Goal: Task Accomplishment & Management: Use online tool/utility

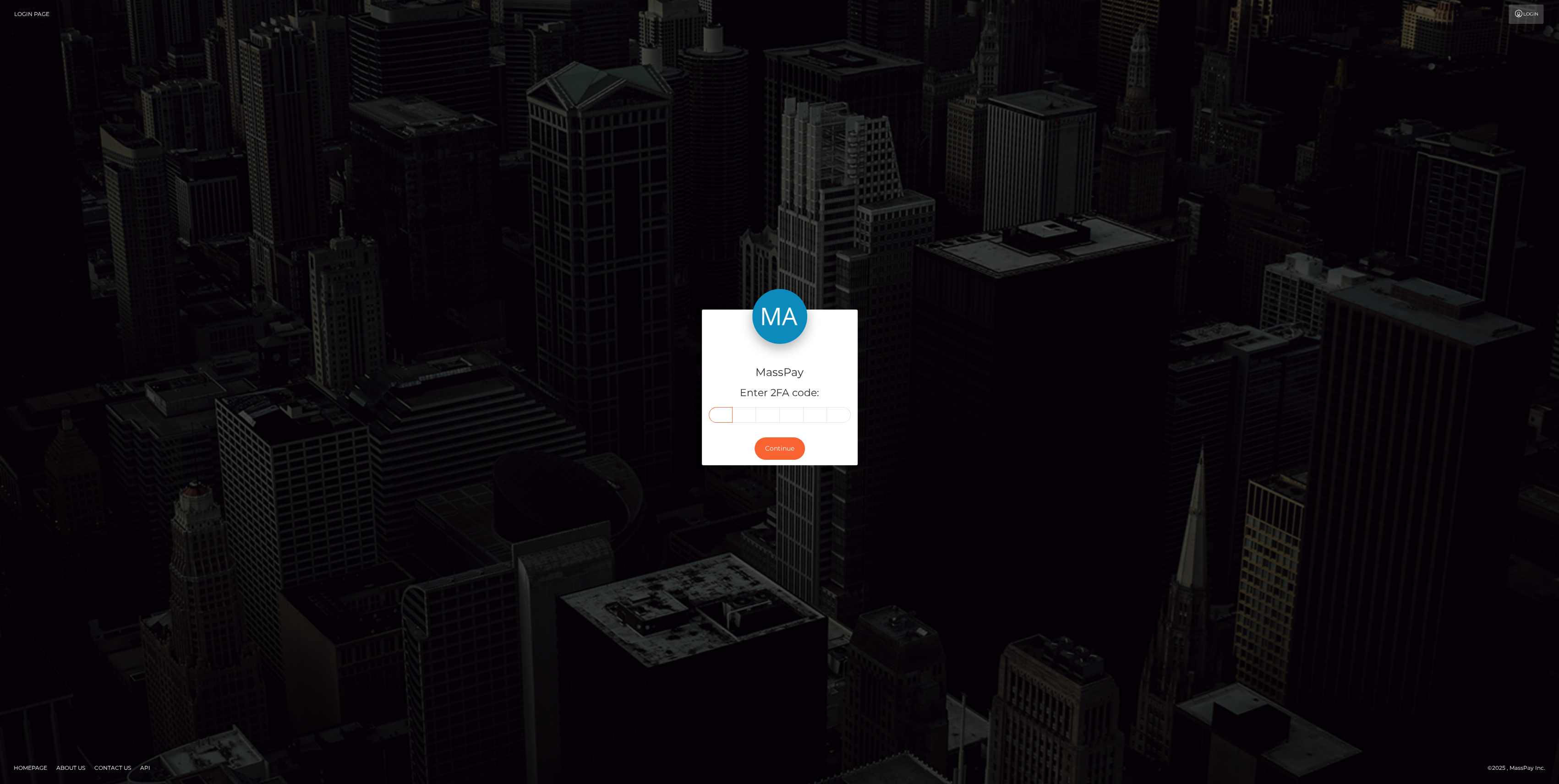
paste input "4"
type input "4"
type input "0"
type input "7"
type input "1"
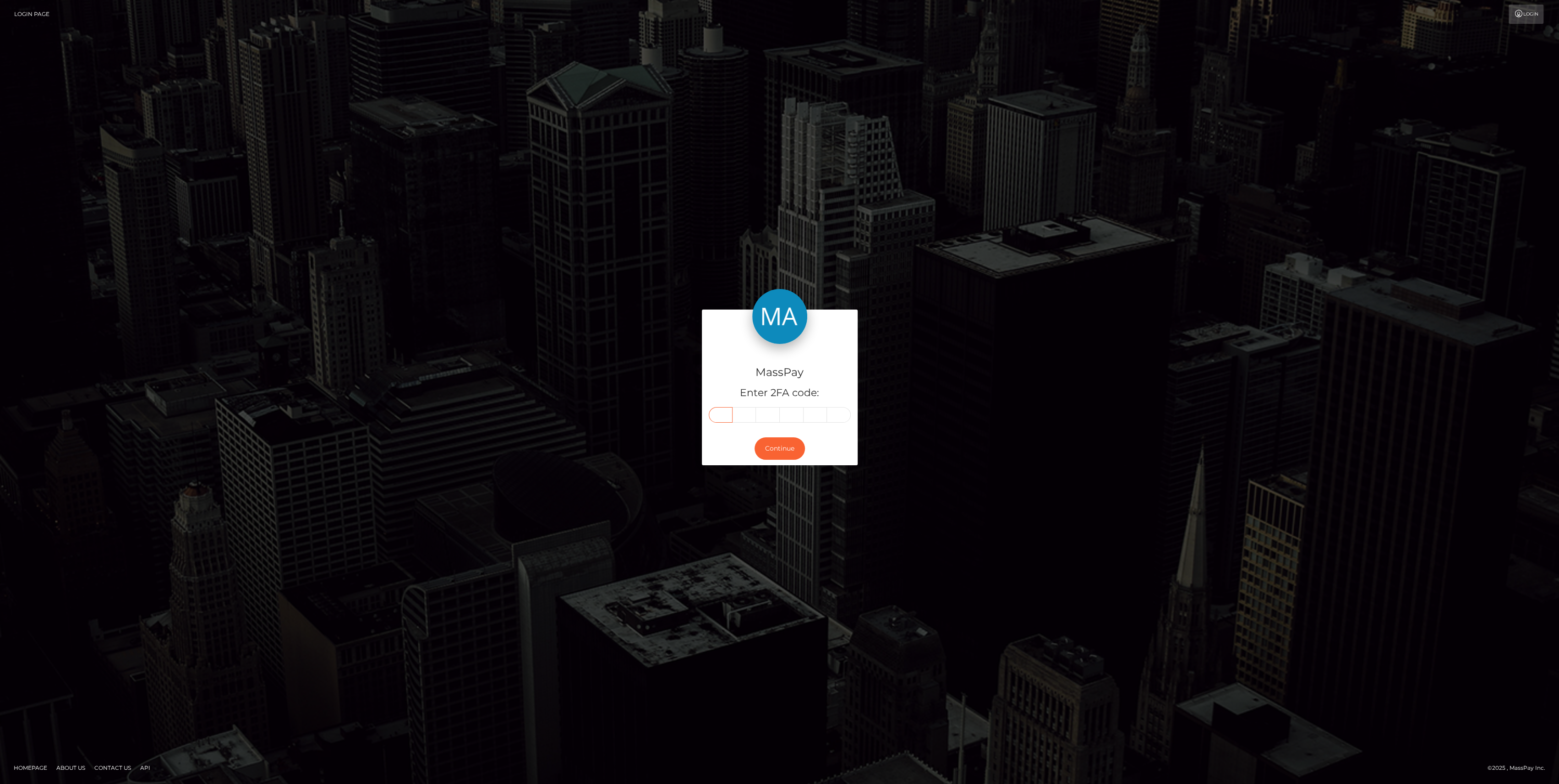
type input "6"
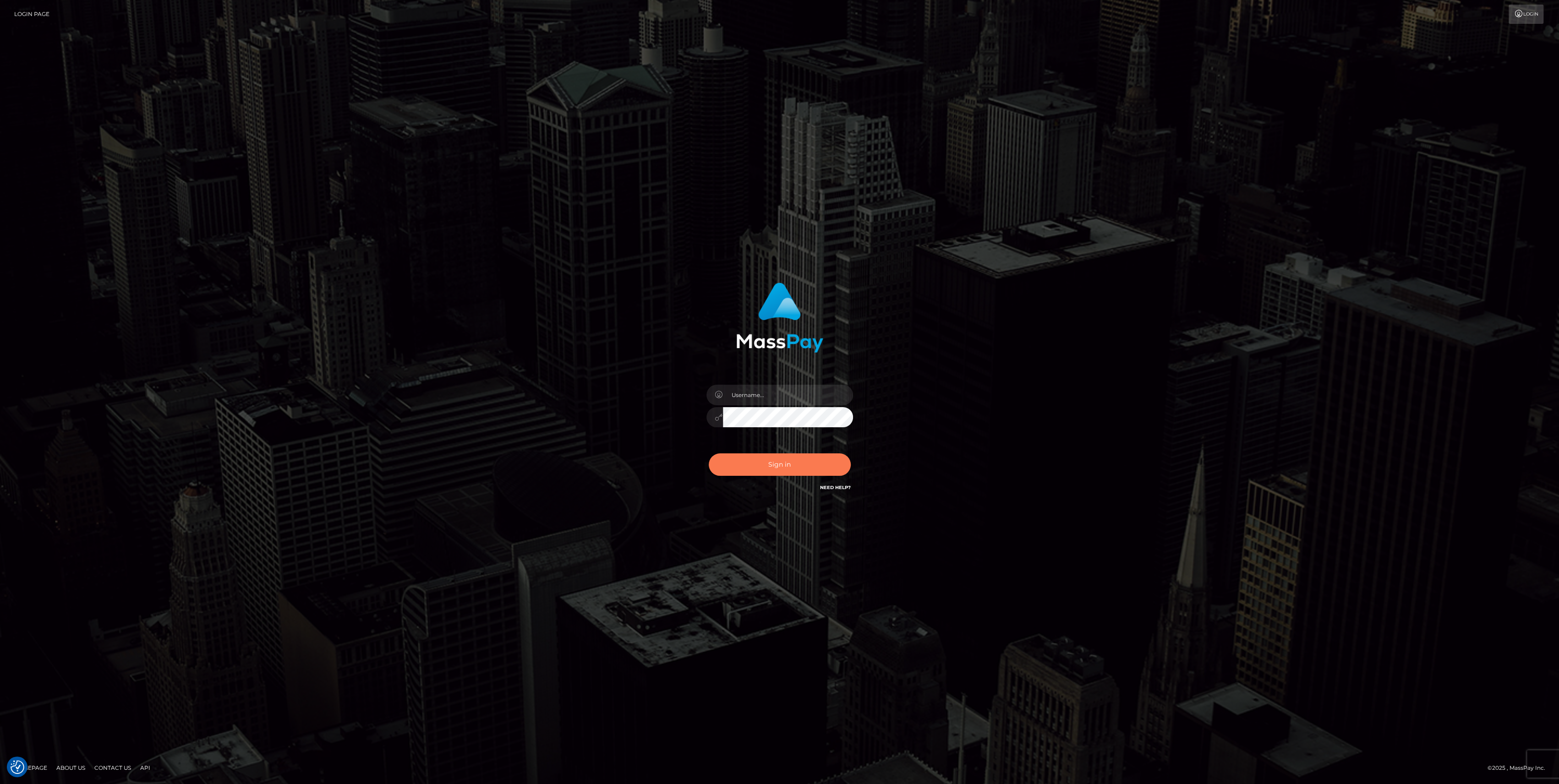
checkbox input "true"
type input "bengreen"
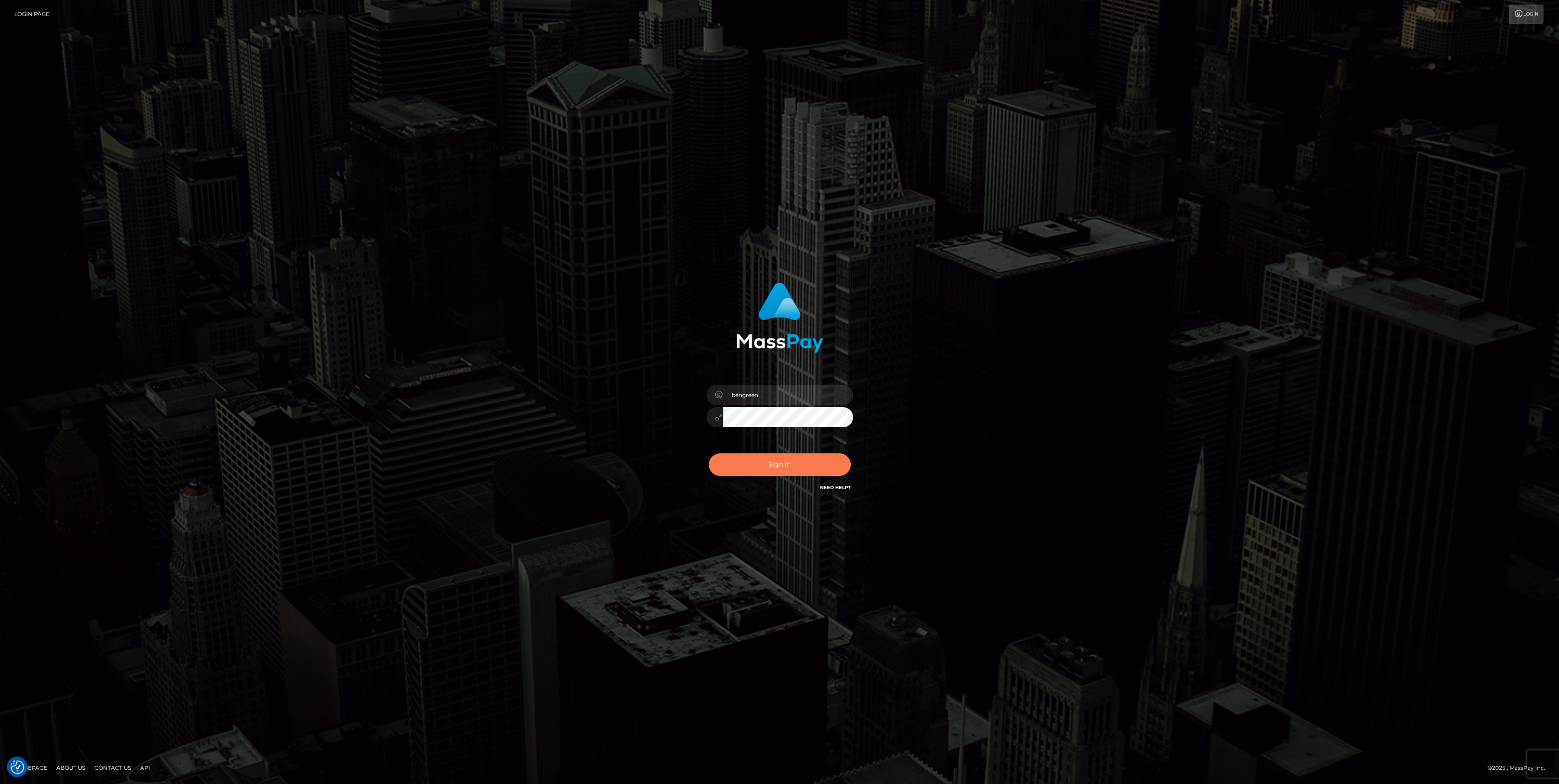
click at [773, 465] on button "Sign in" at bounding box center [780, 464] width 142 height 22
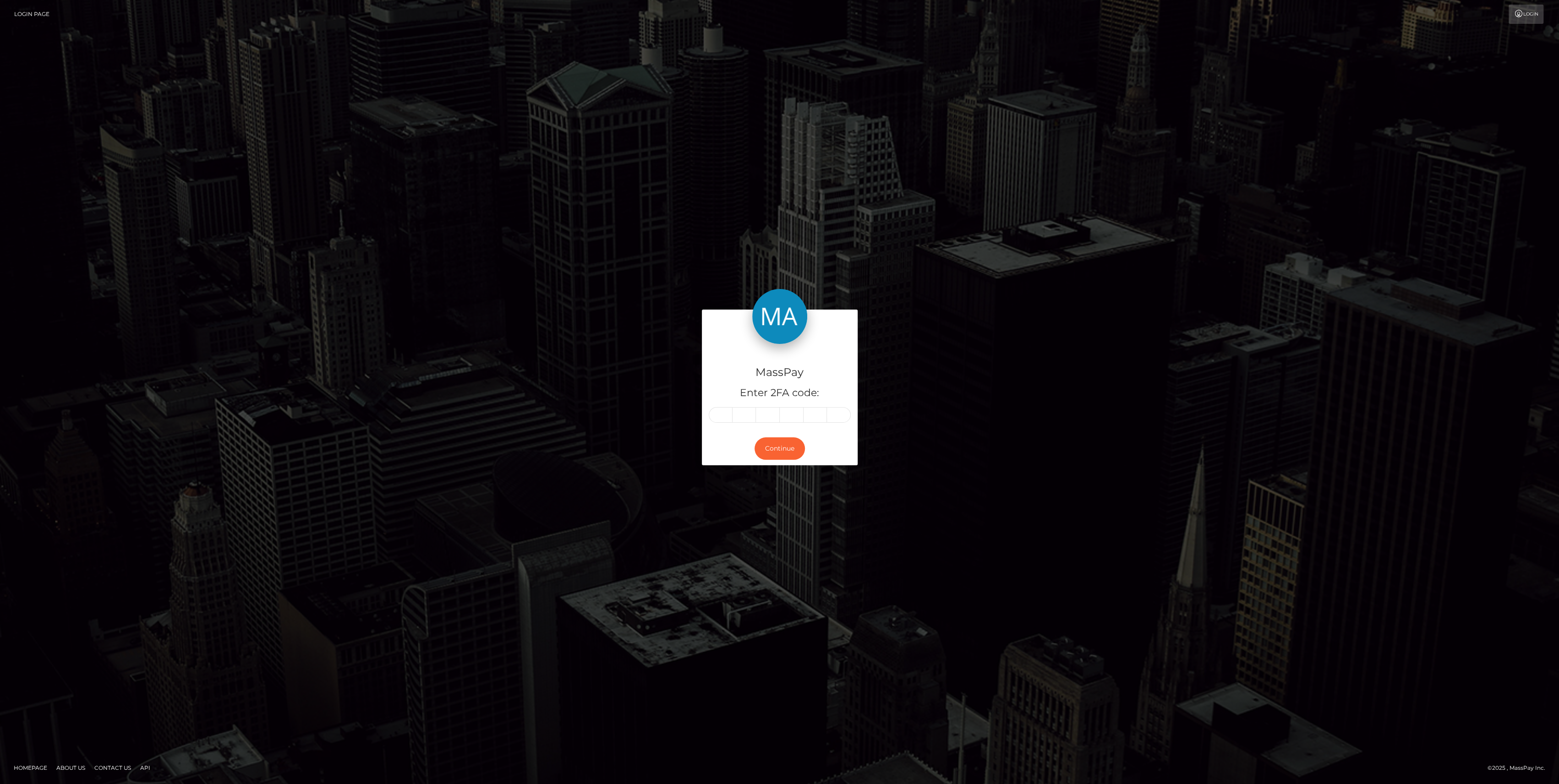
type input "4"
type input "0"
type input "7"
type input "1"
type input "6"
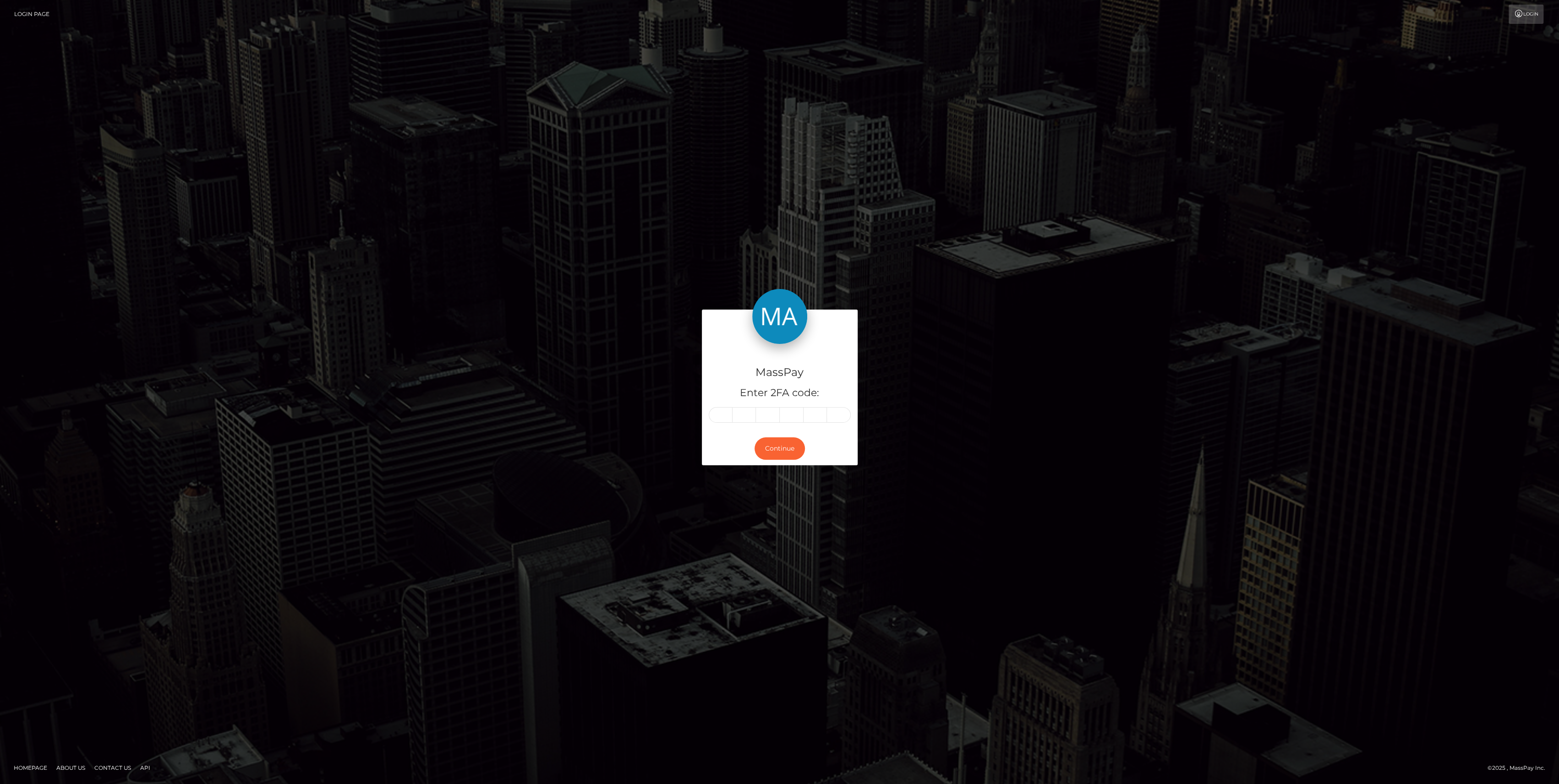
type input "6"
click at [783, 437] on button "Continue" at bounding box center [780, 448] width 50 height 22
click at [781, 440] on button "Continue" at bounding box center [780, 448] width 50 height 22
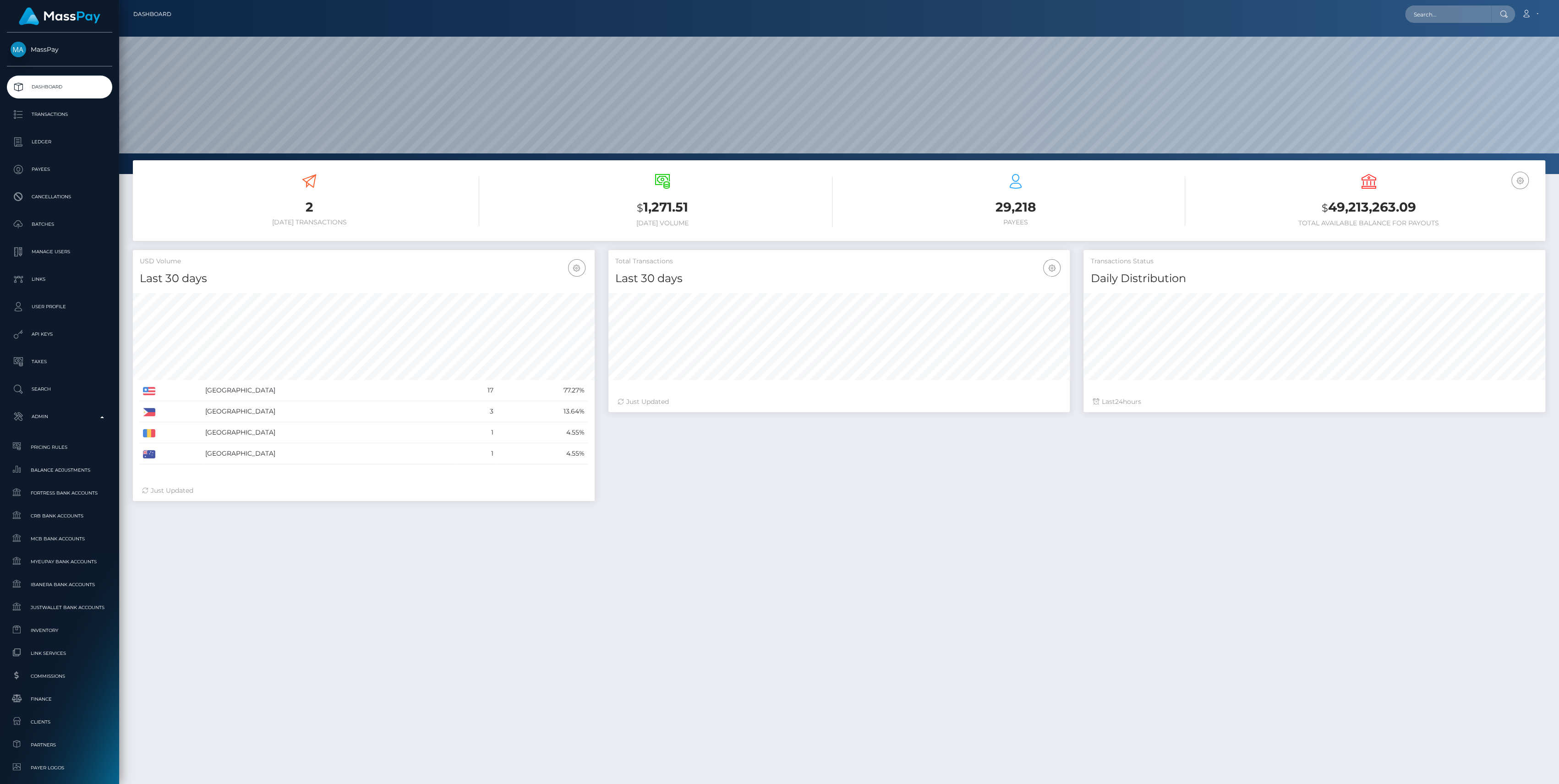
scroll to position [162, 462]
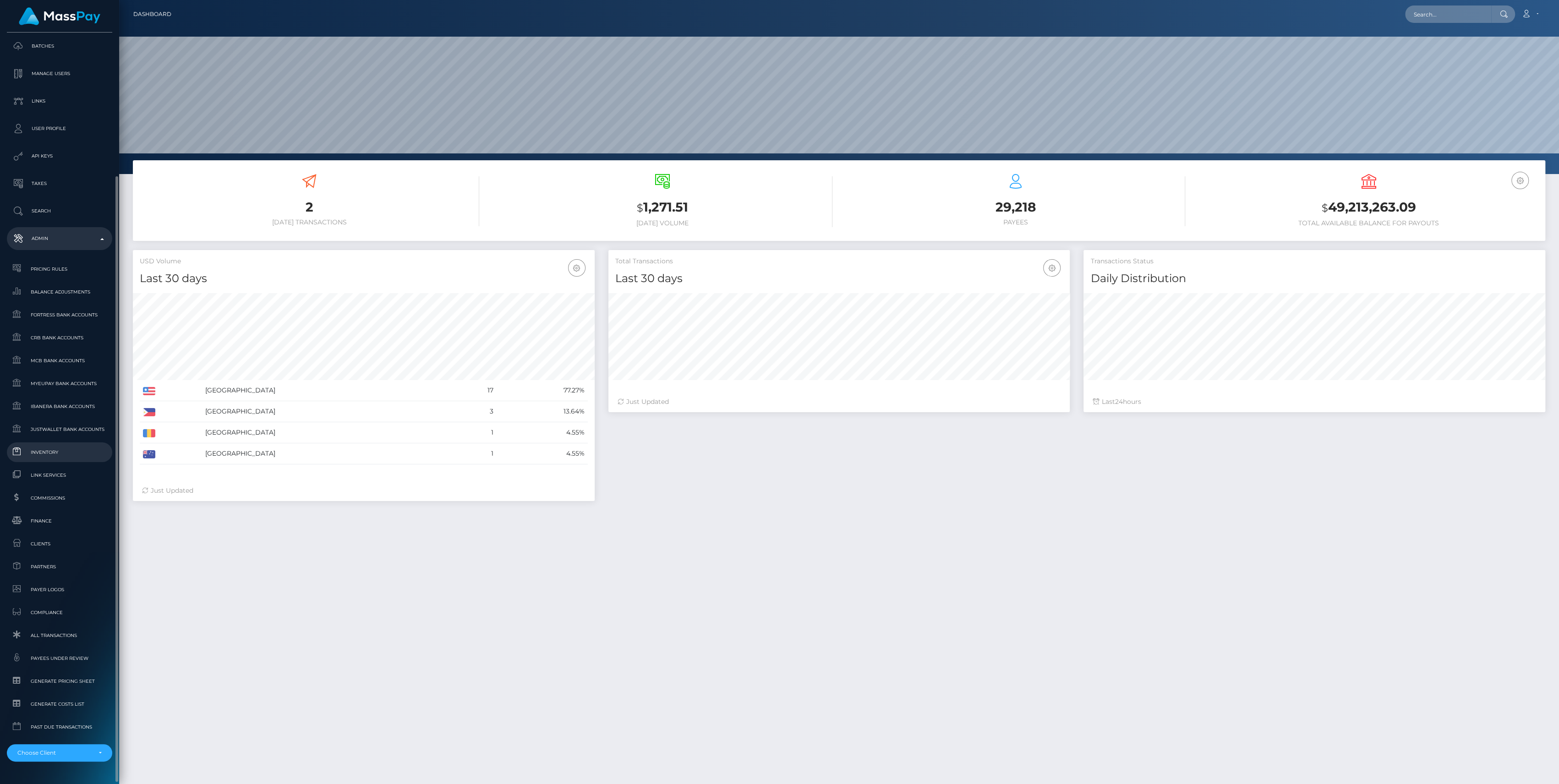
click at [65, 459] on link "Inventory" at bounding box center [59, 452] width 105 height 20
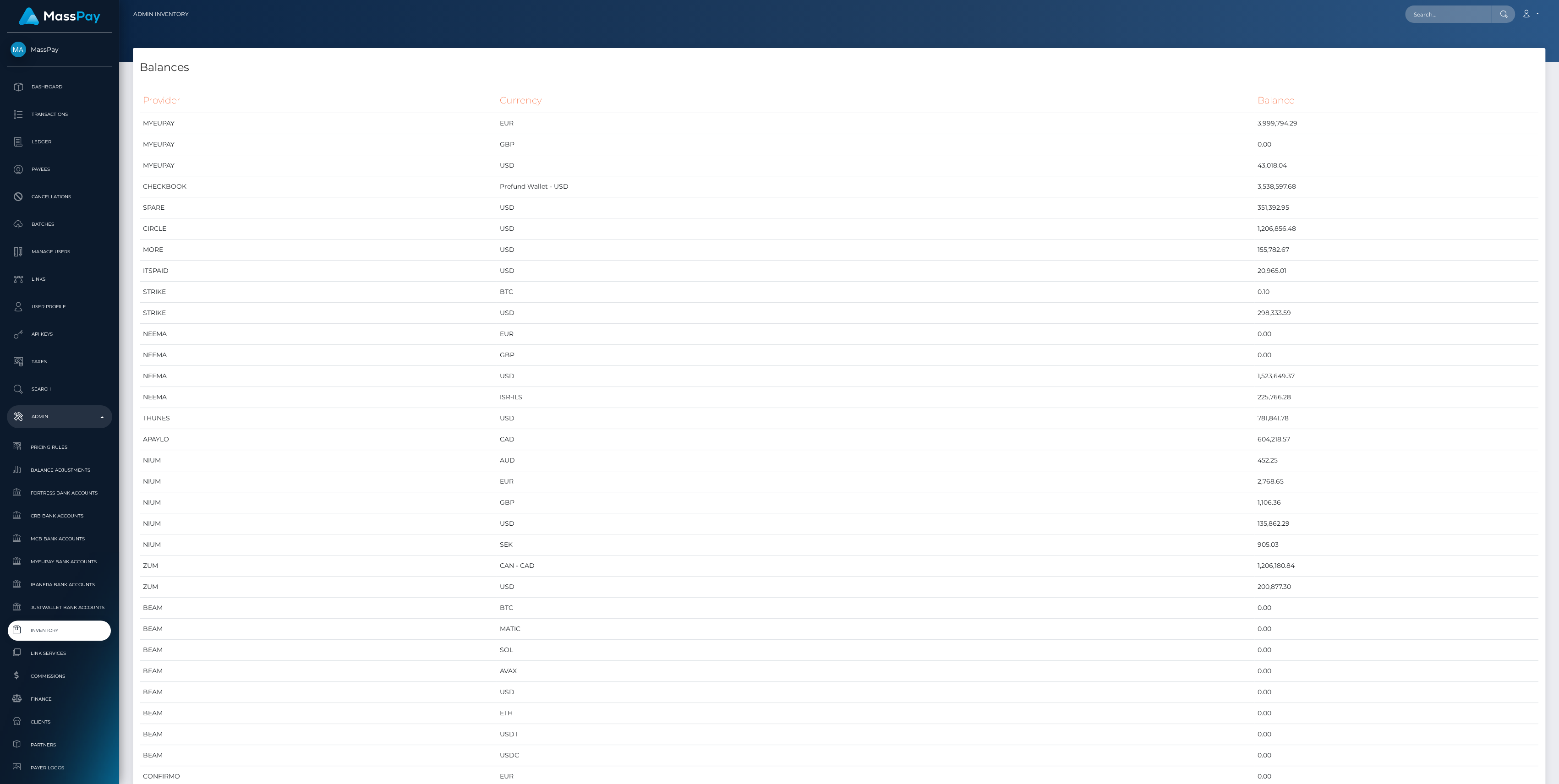
scroll to position [4880, 1412]
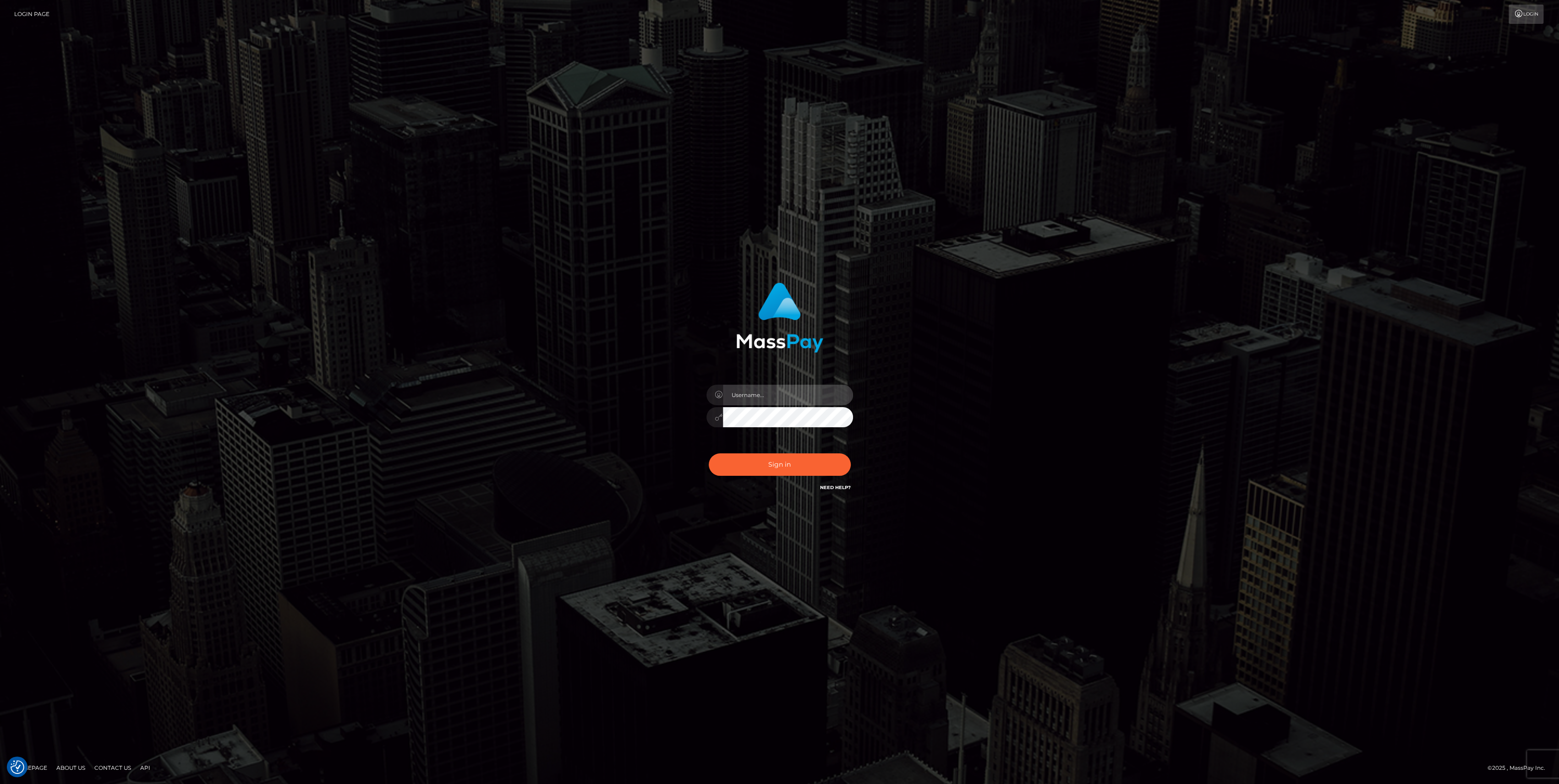
type input "bengreen"
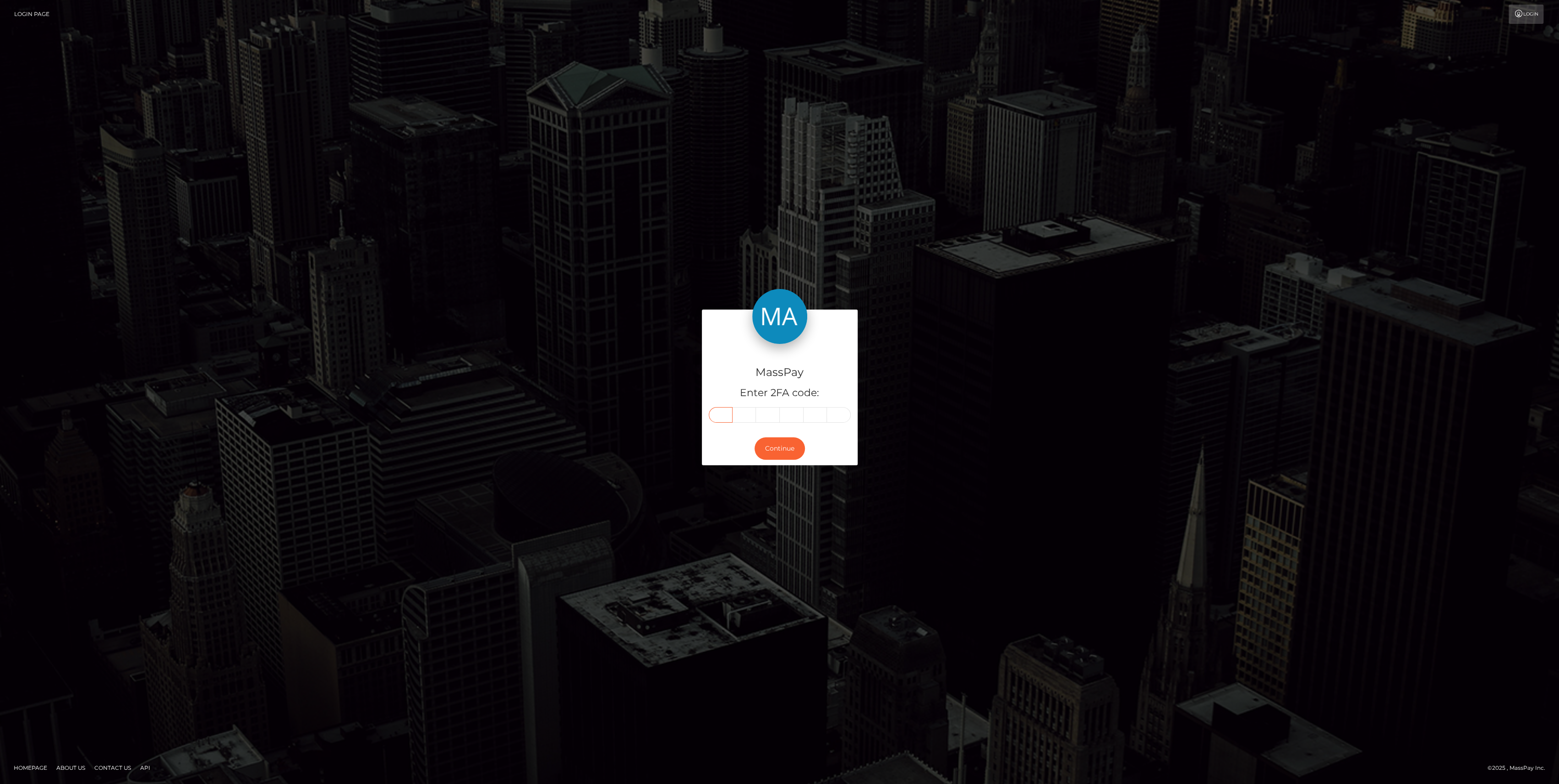
click at [711, 412] on input "text" at bounding box center [720, 415] width 24 height 16
paste input "8"
type input "8"
type input "1"
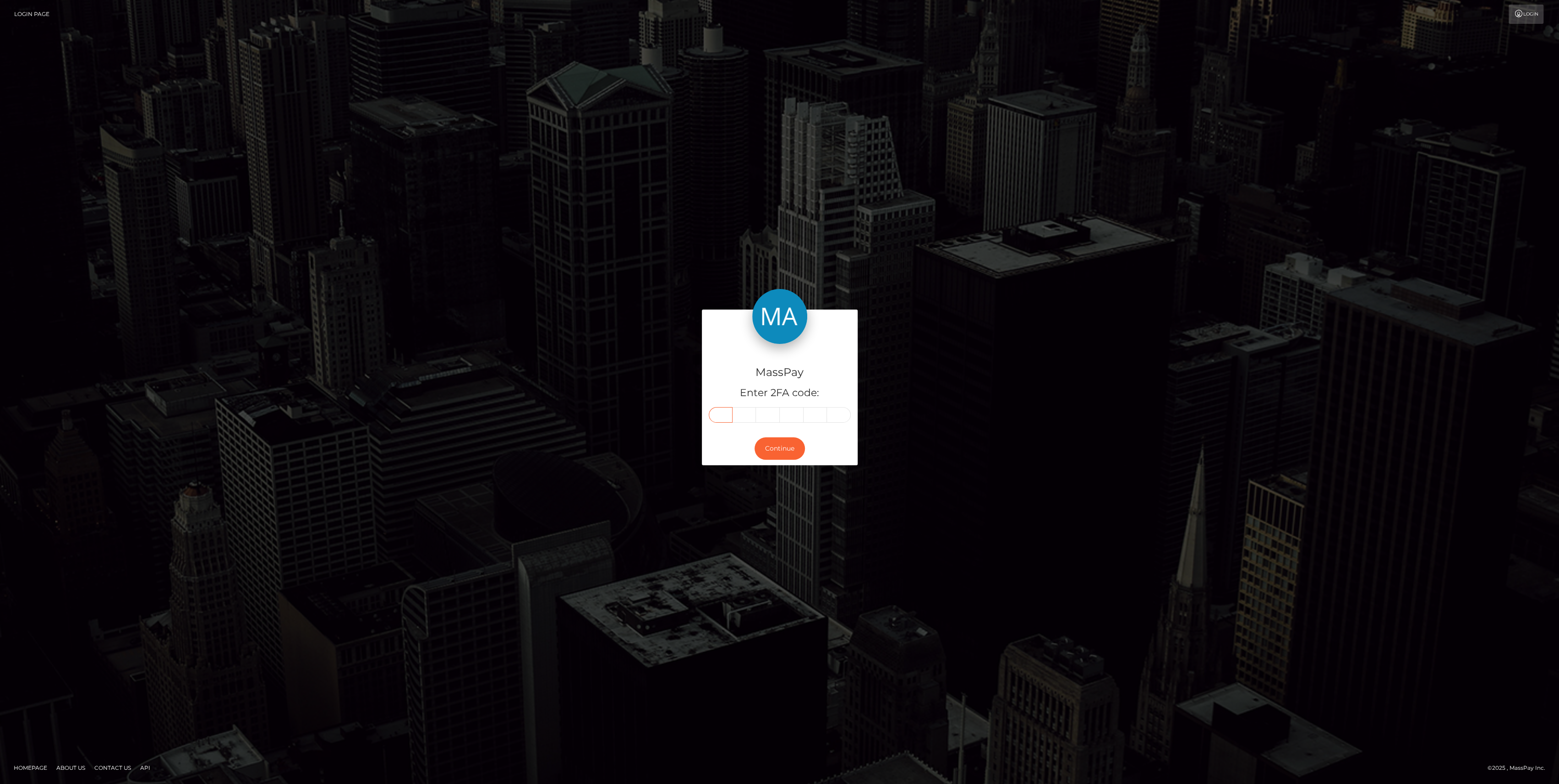
type input "5"
type input "3"
type input "0"
click at [785, 451] on button "Continue" at bounding box center [780, 448] width 50 height 22
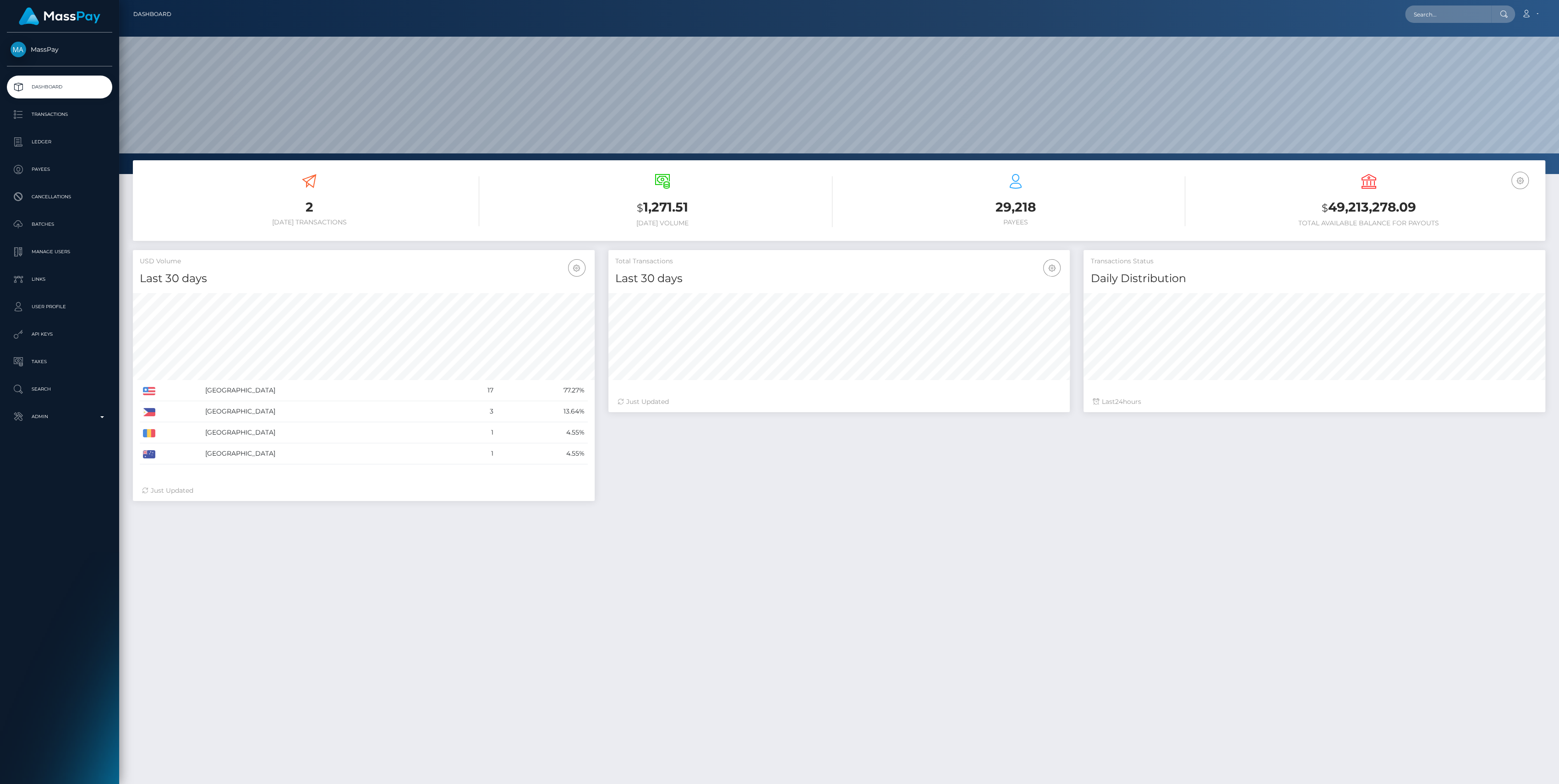
scroll to position [162, 462]
click at [63, 403] on ul "Dashboard Transactions Ledger Payees Cancellations Batches Links" at bounding box center [59, 252] width 119 height 353
click at [59, 422] on p "Admin" at bounding box center [59, 416] width 98 height 14
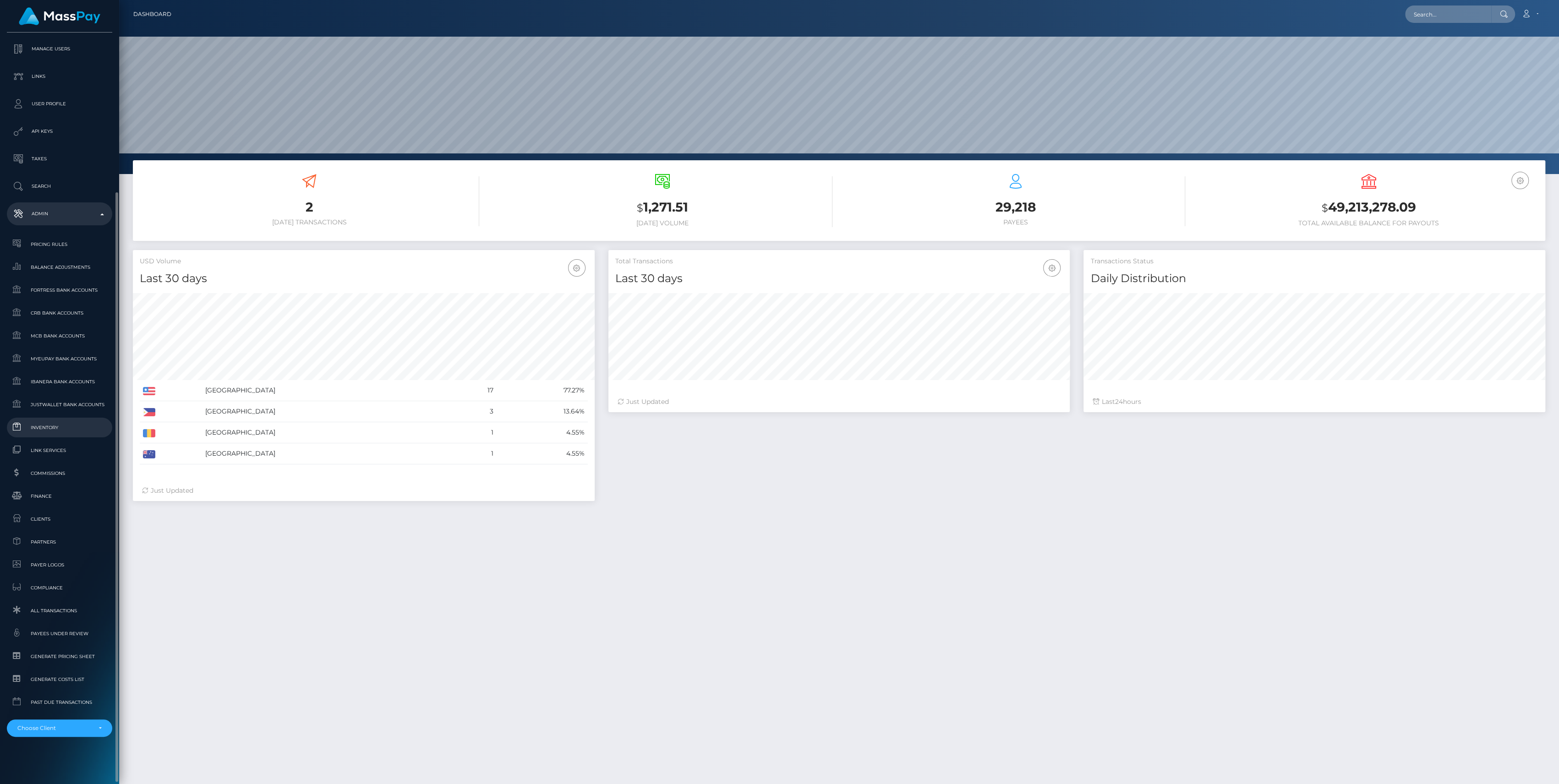
click at [55, 428] on span "Inventory" at bounding box center [59, 427] width 98 height 10
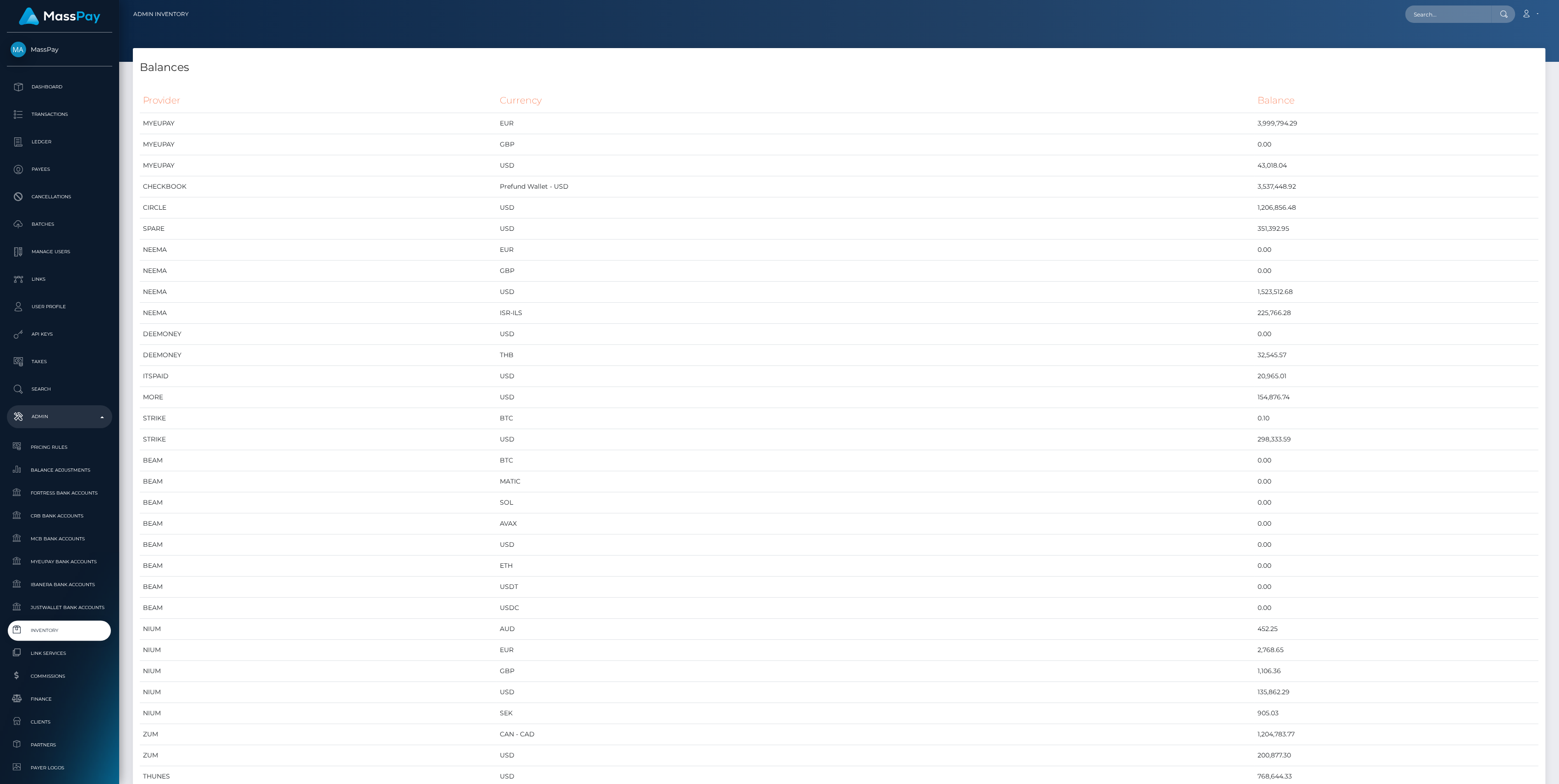
scroll to position [4880, 1412]
click at [47, 636] on link "Inventory" at bounding box center [59, 630] width 105 height 20
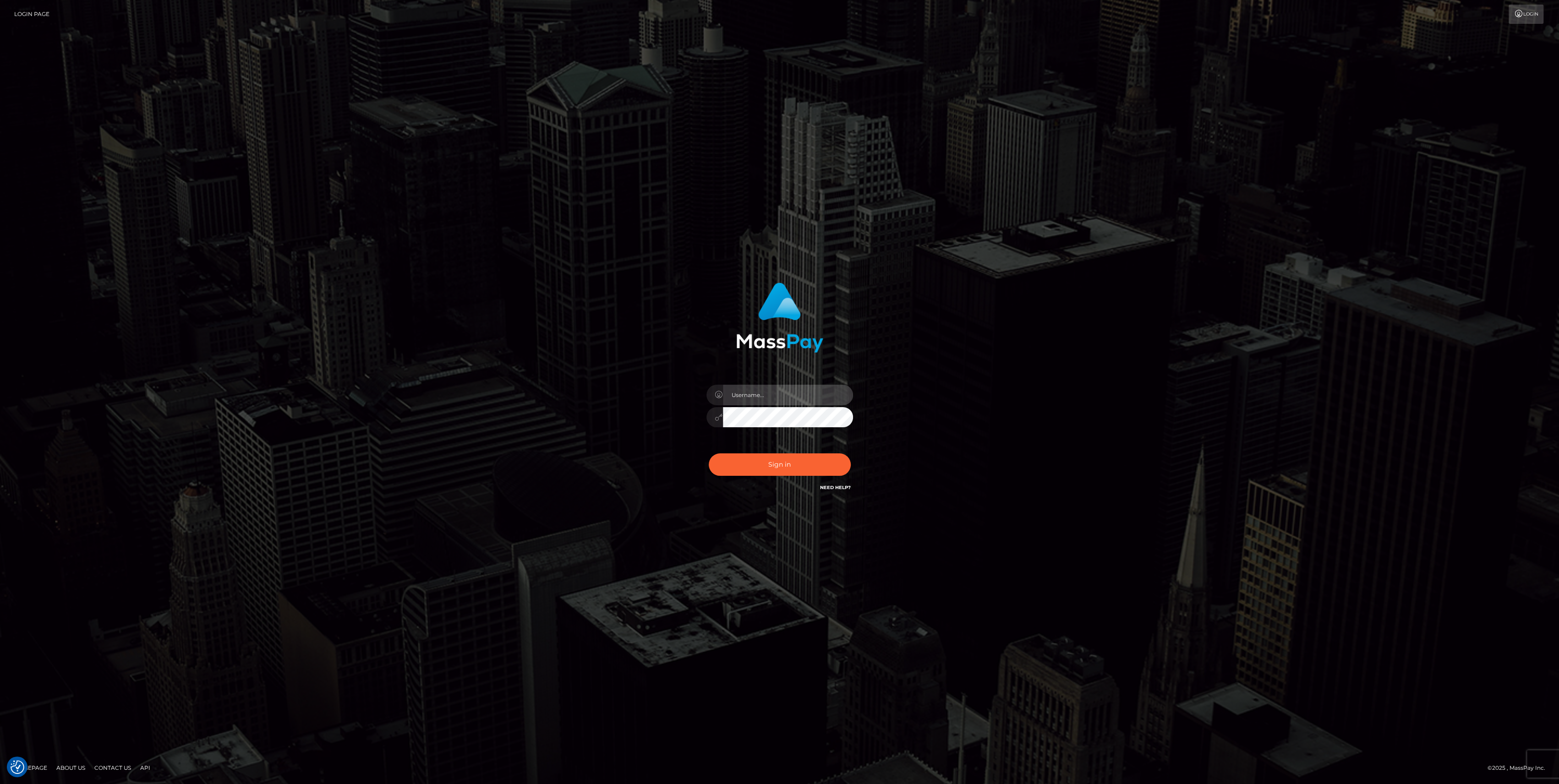
type input "bengreen"
click at [813, 469] on div "Sign in Need Help?" at bounding box center [780, 468] width 160 height 41
type input "bengreen"
click at [782, 457] on button "Sign in" at bounding box center [780, 464] width 142 height 22
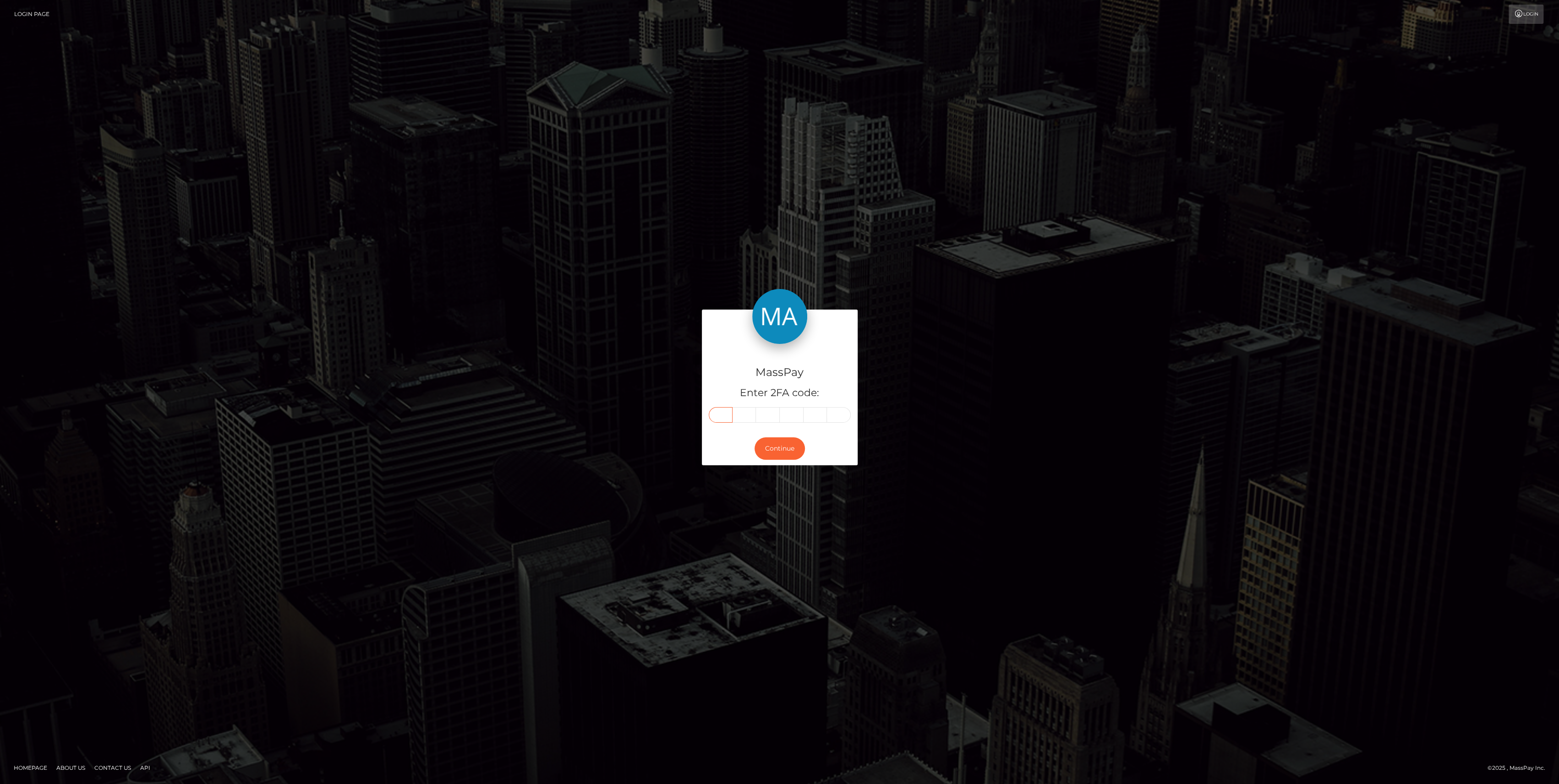
paste input "9"
type input "9"
type input "2"
type input "9"
type input "5"
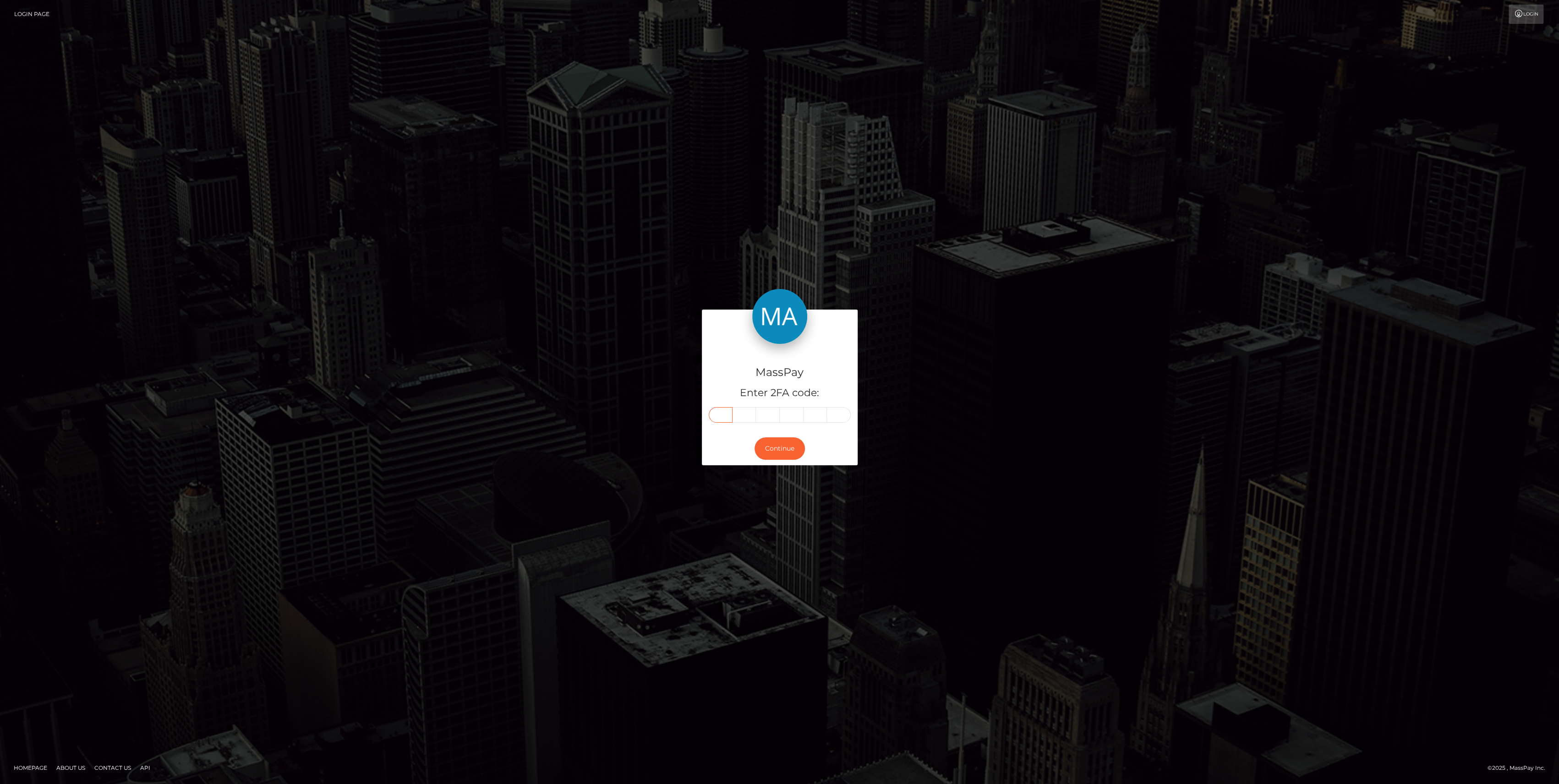
type input "7"
type input "0"
click at [760, 444] on button "Continue" at bounding box center [780, 448] width 50 height 22
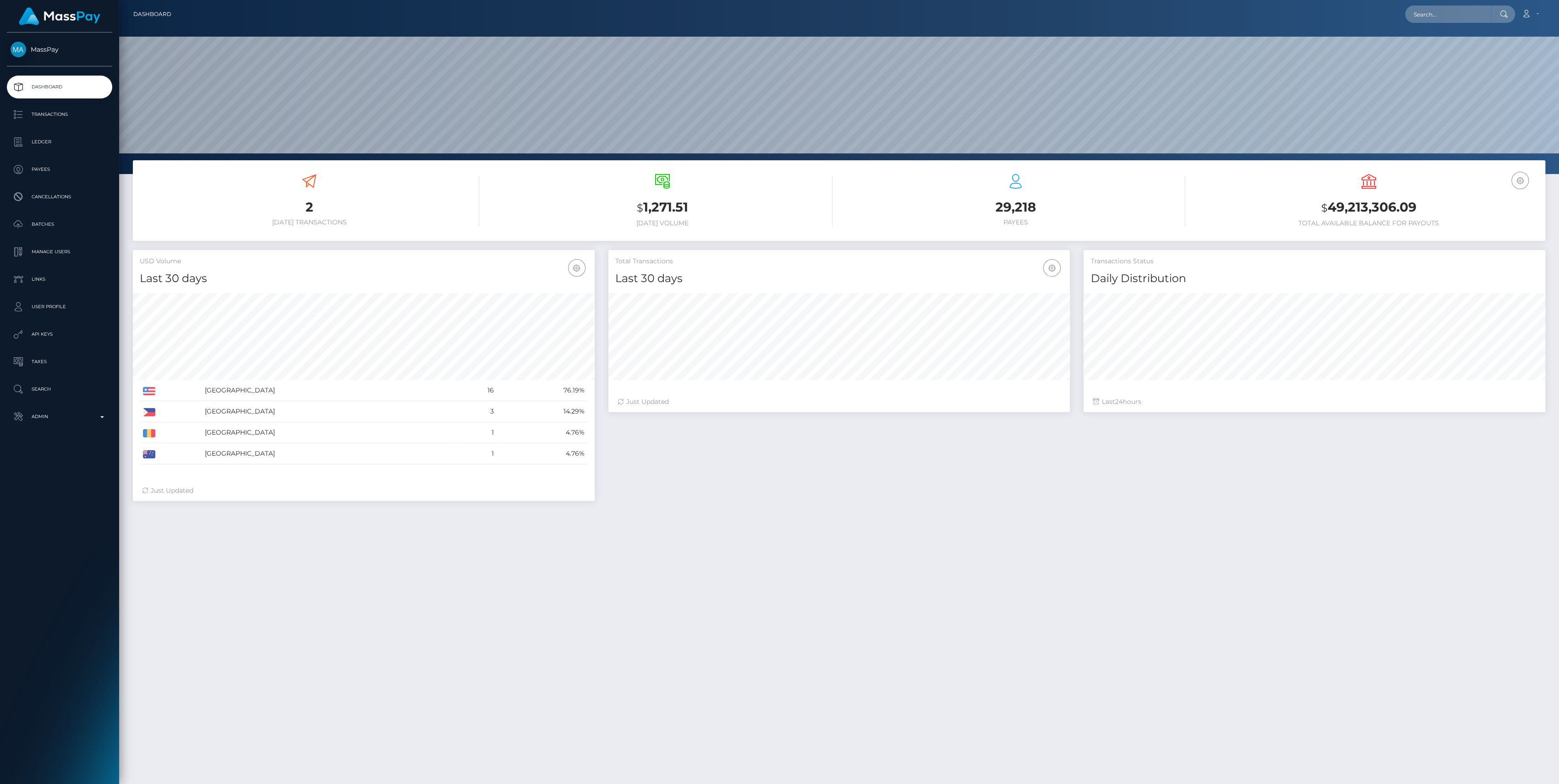
scroll to position [162, 462]
click at [72, 409] on link "Admin" at bounding box center [59, 417] width 105 height 23
click at [53, 630] on span "Inventory" at bounding box center [59, 630] width 98 height 10
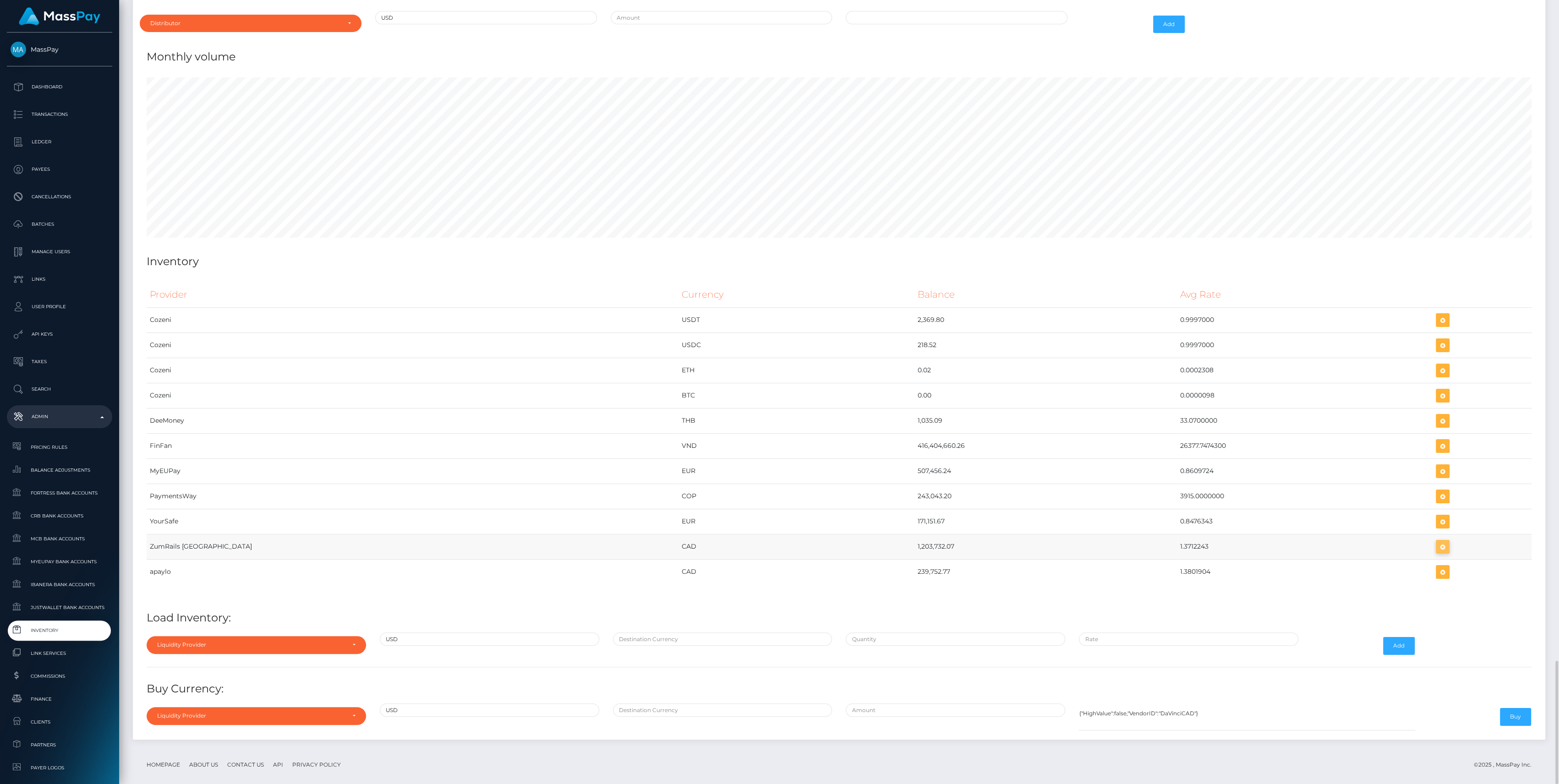
scroll to position [4880, 1412]
click at [1437, 541] on icon "button" at bounding box center [1443, 547] width 11 height 11
click at [972, 541] on tr "ZumRails Canada CAD 1,203,732.07 1.3712243" at bounding box center [839, 547] width 1385 height 25
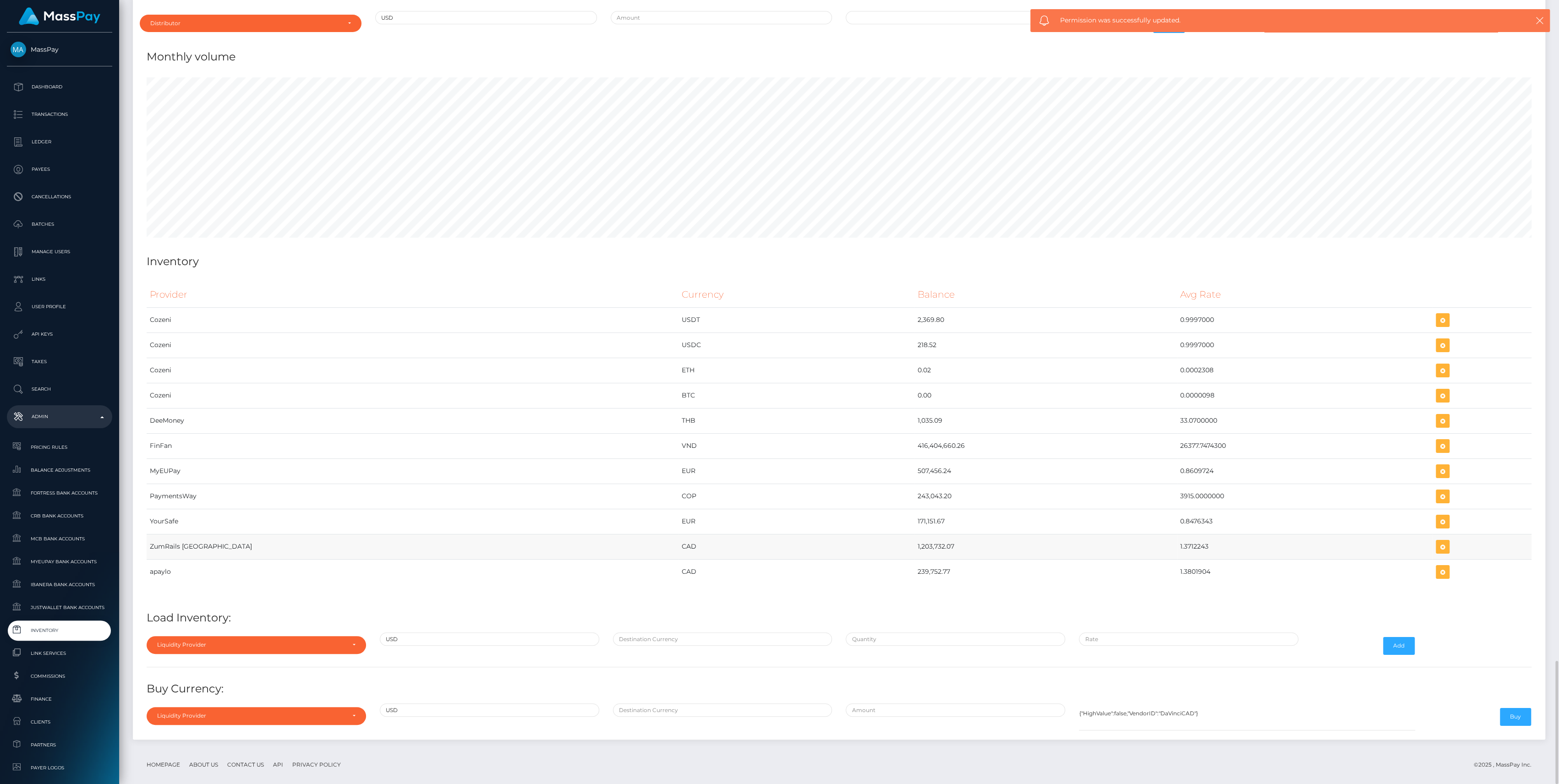
click at [1177, 534] on td "1.3712243" at bounding box center [1305, 547] width 256 height 25
copy td "1.3712243"
click at [1437, 541] on icon "button" at bounding box center [1443, 547] width 11 height 11
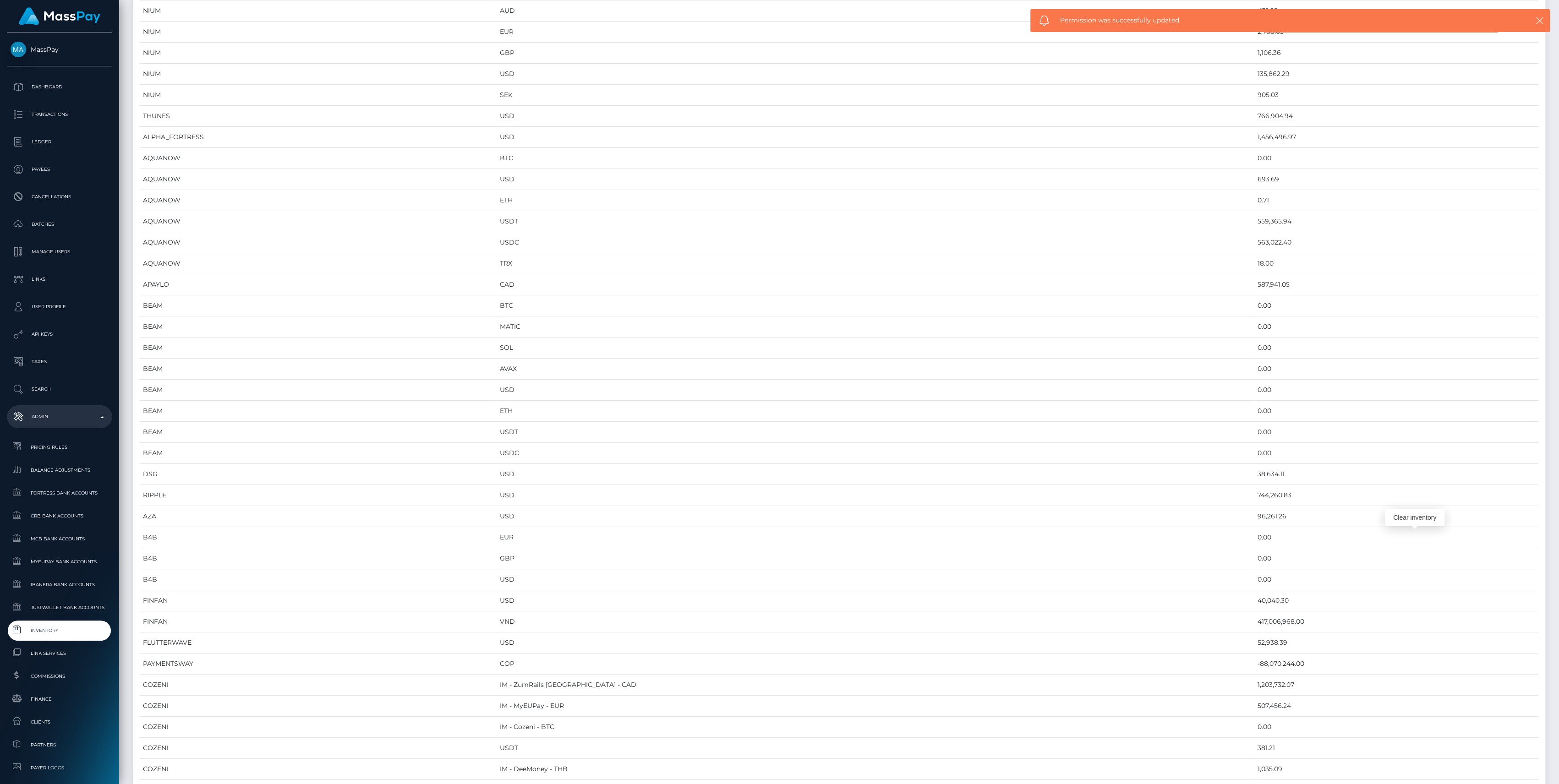
scroll to position [0, 0]
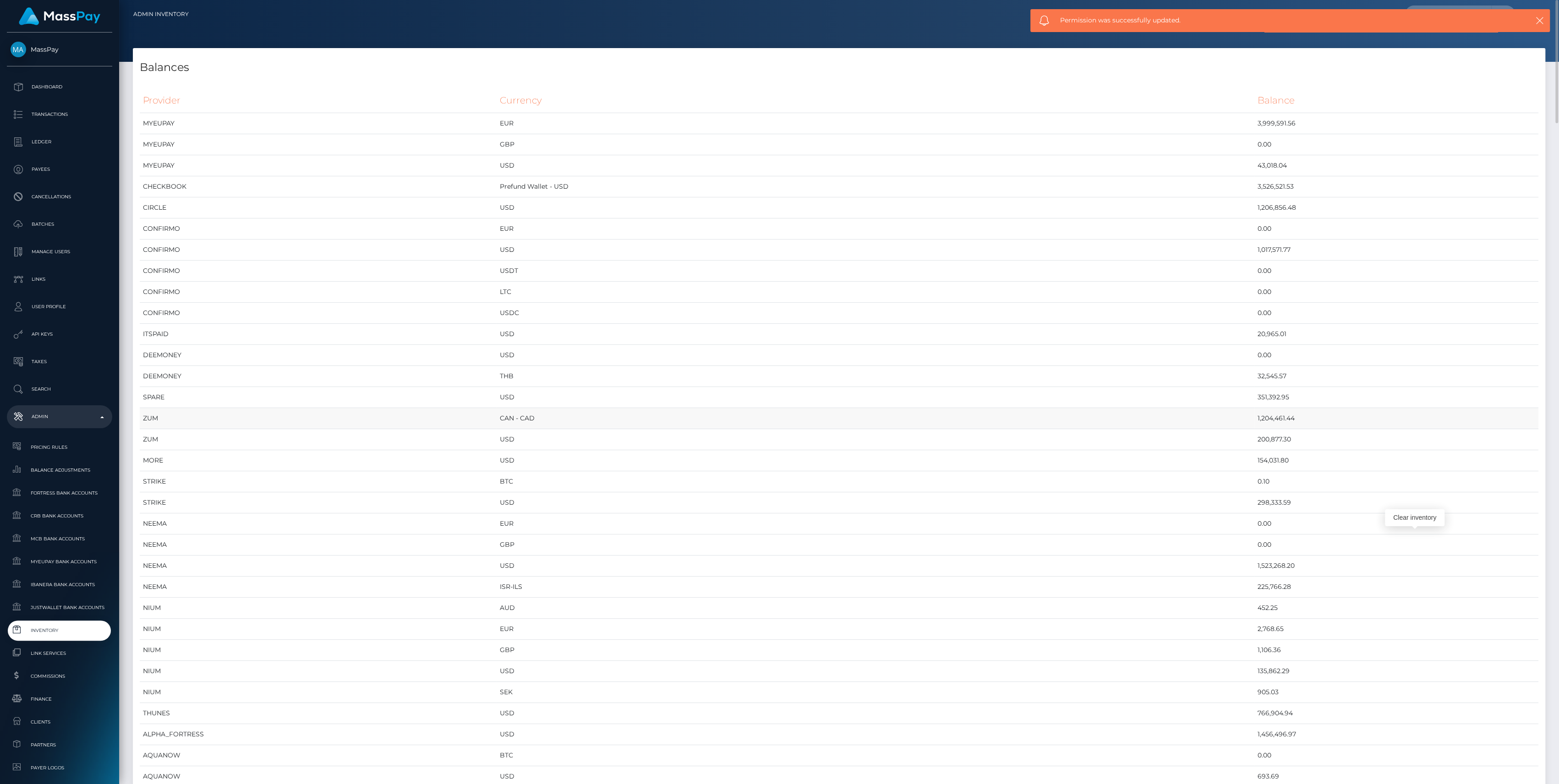
click at [1255, 417] on td "1,204,461.44" at bounding box center [1396, 418] width 284 height 21
copy td "1,204,461.44"
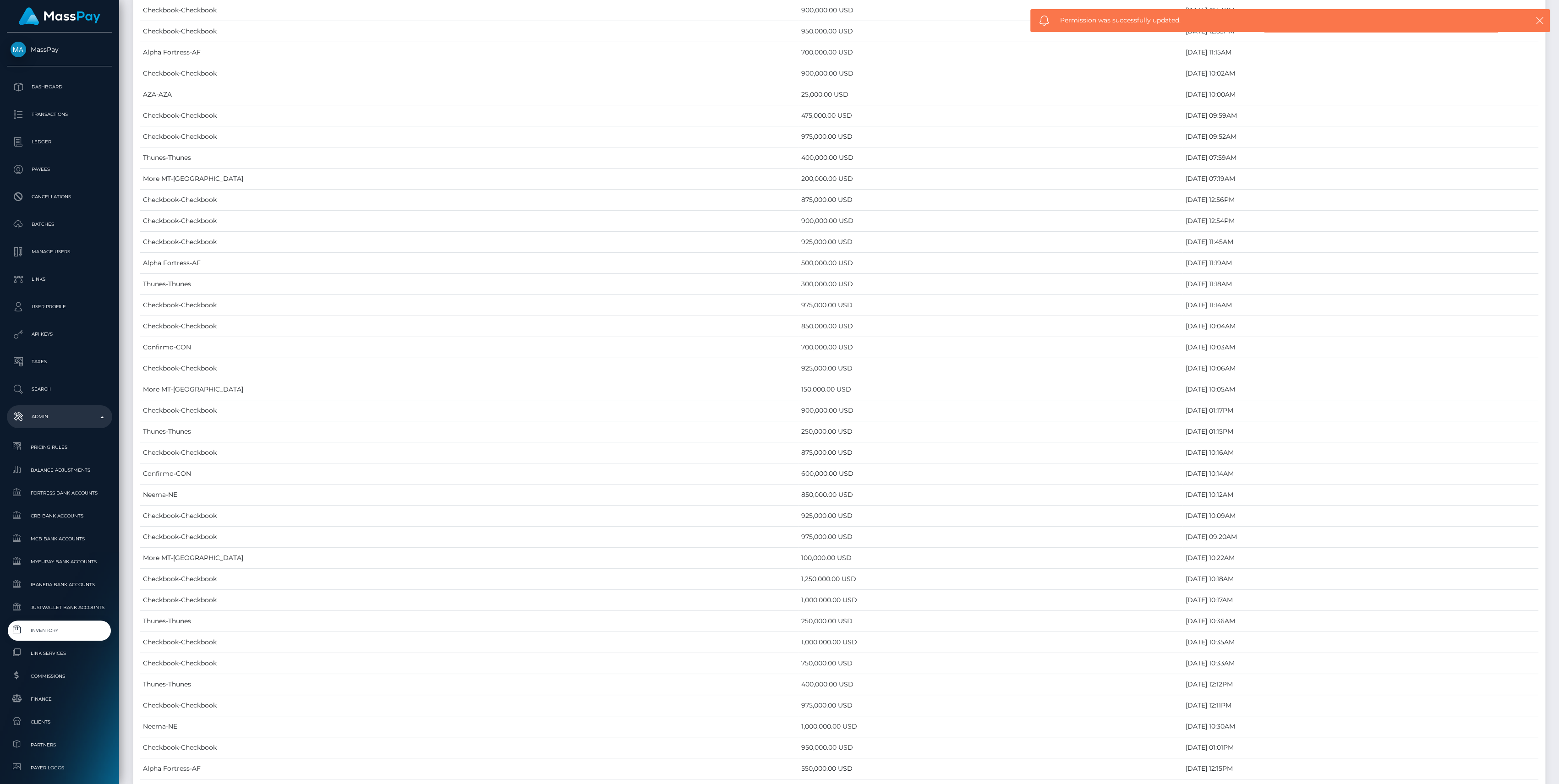
scroll to position [4199, 0]
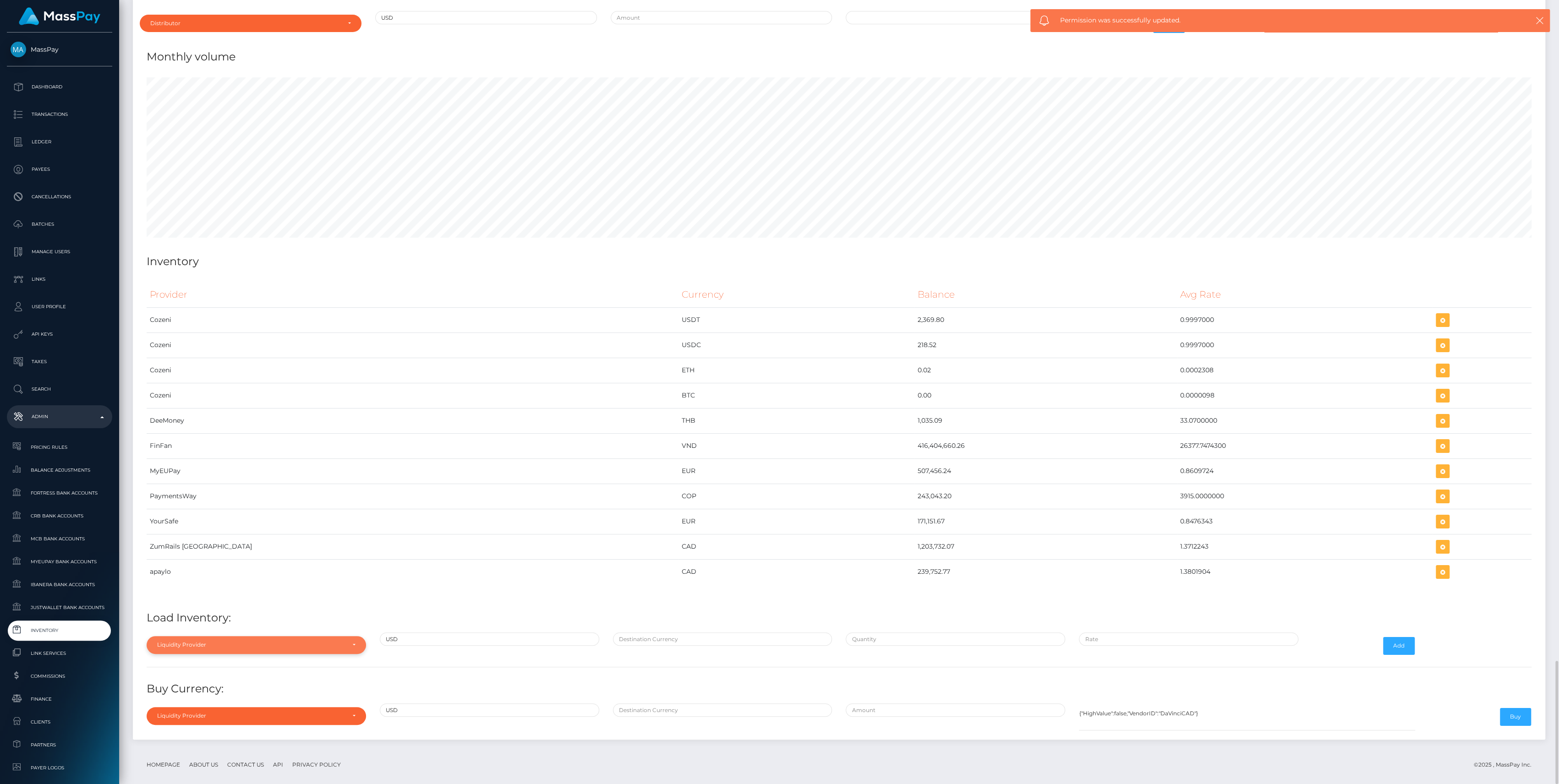
click at [269, 639] on div "Liquidity Provider" at bounding box center [256, 644] width 220 height 18
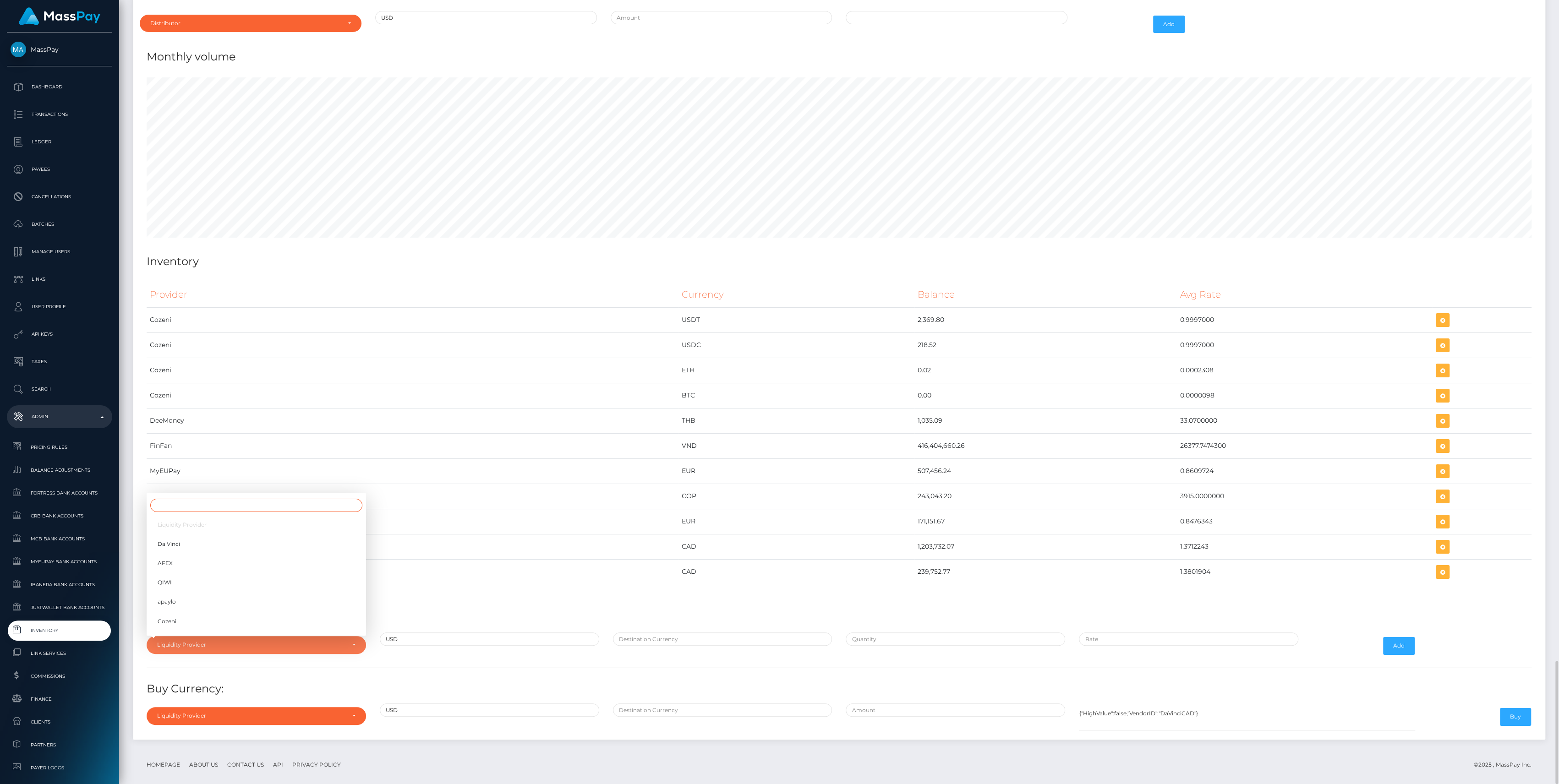
click at [271, 498] on input "Search" at bounding box center [256, 505] width 212 height 13
type input "zum"
click at [229, 615] on link "ZumRails [GEOGRAPHIC_DATA]" at bounding box center [256, 624] width 220 height 17
select select "ZumRails [GEOGRAPHIC_DATA]"
drag, startPoint x: 783, startPoint y: 532, endPoint x: 1108, endPoint y: 536, distance: 325.0
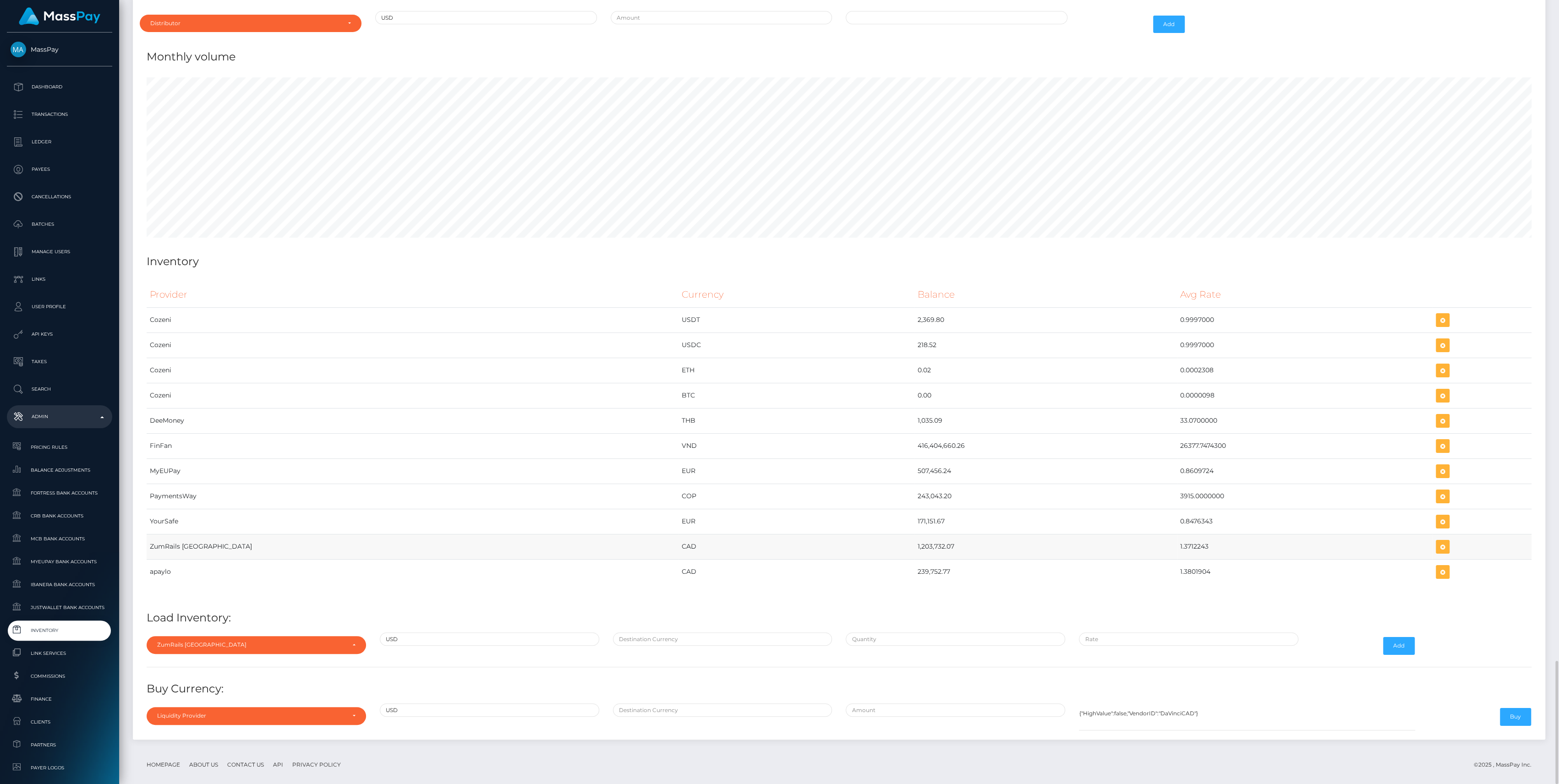
click at [1108, 536] on tr "ZumRails Canada CAD 1,203,732.07 1.3712243" at bounding box center [839, 547] width 1385 height 25
click at [289, 641] on div "ZumRails [GEOGRAPHIC_DATA]" at bounding box center [251, 645] width 188 height 7
click at [638, 643] on div at bounding box center [722, 645] width 233 height 27
click at [675, 632] on input "text" at bounding box center [723, 639] width 220 height 13
type input "CAD"
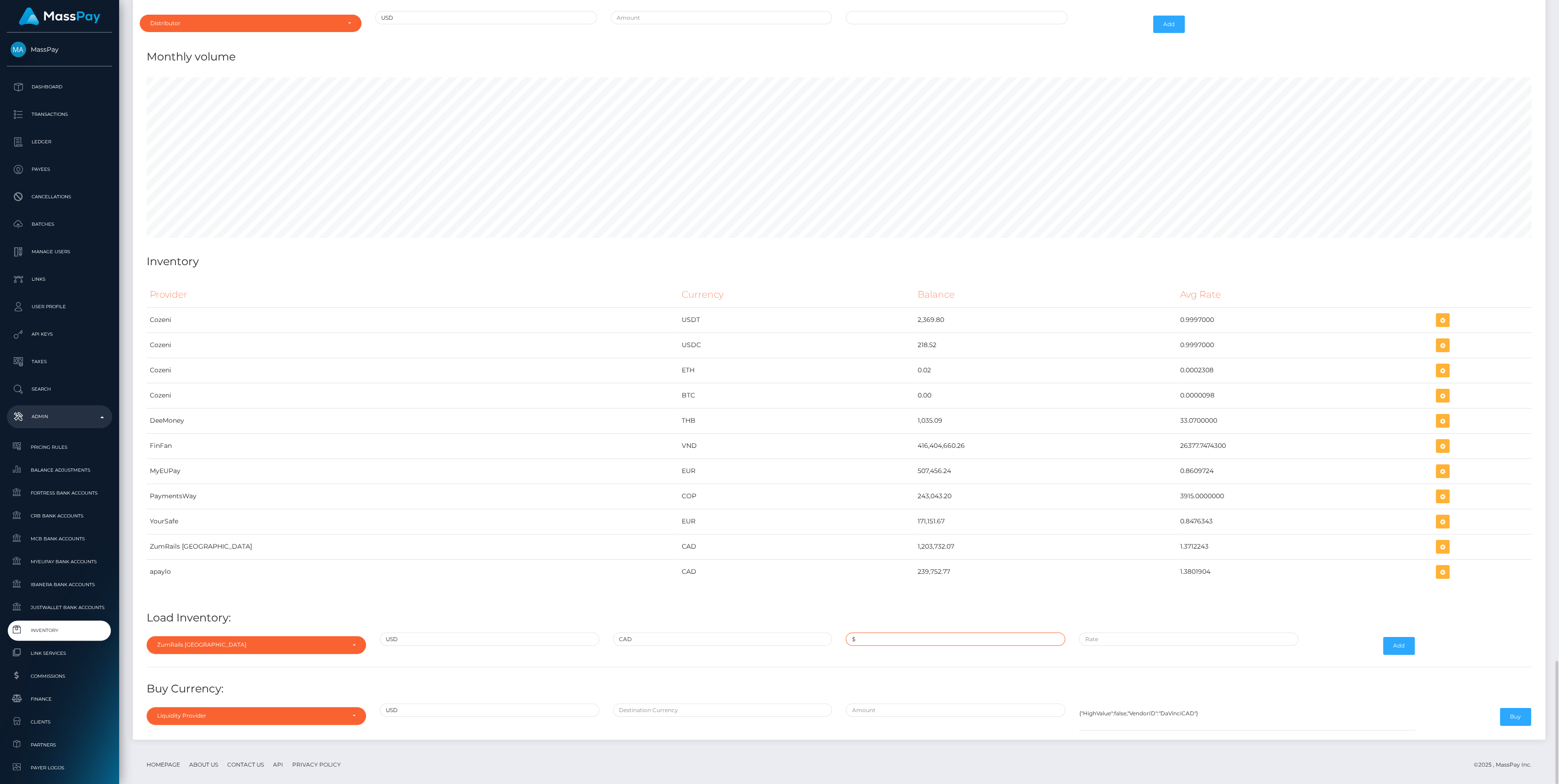
paste input "250,000.0000000"
type input "$250,000.0000000"
paste input "1.3835000"
type input "$1.3835000"
click at [1397, 637] on button "Add" at bounding box center [1399, 645] width 31 height 18
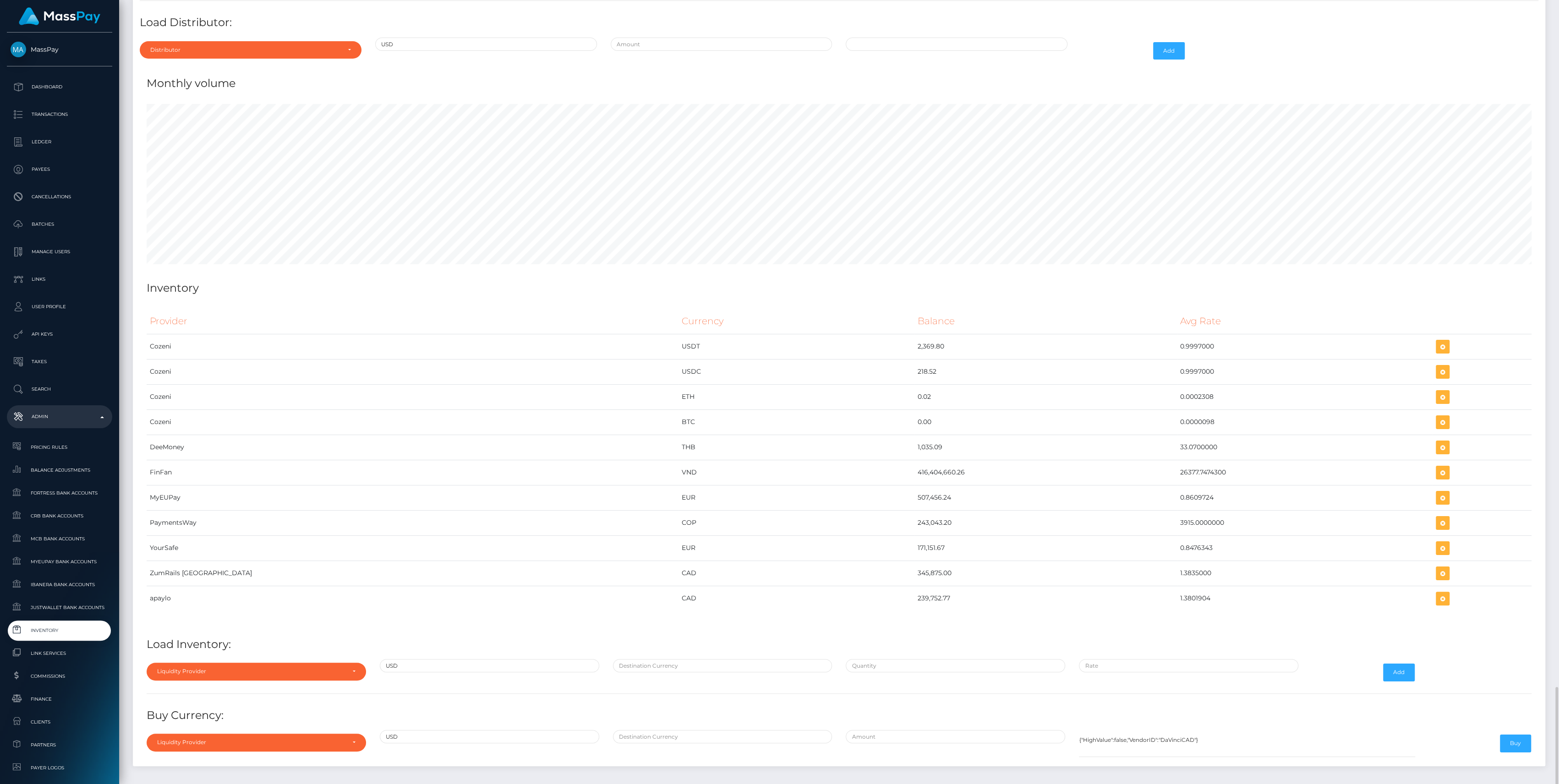
scroll to position [4178, 0]
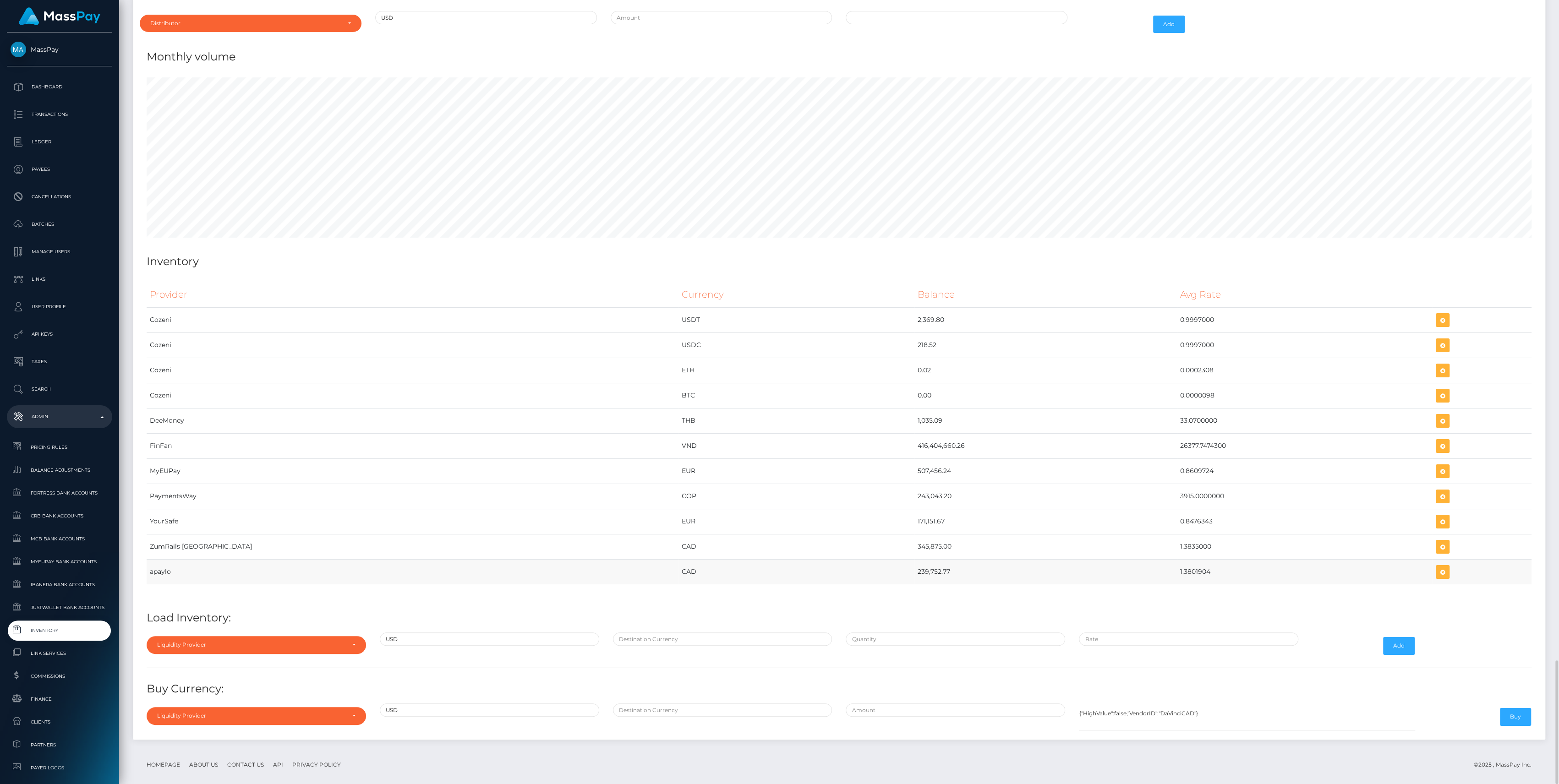
click at [914, 564] on td "239,752.77" at bounding box center [1046, 572] width 263 height 25
click at [202, 636] on div "Liquidity Provider" at bounding box center [256, 644] width 220 height 18
click at [678, 569] on td "CAD" at bounding box center [796, 572] width 235 height 25
click at [678, 544] on td "CAD" at bounding box center [796, 547] width 235 height 25
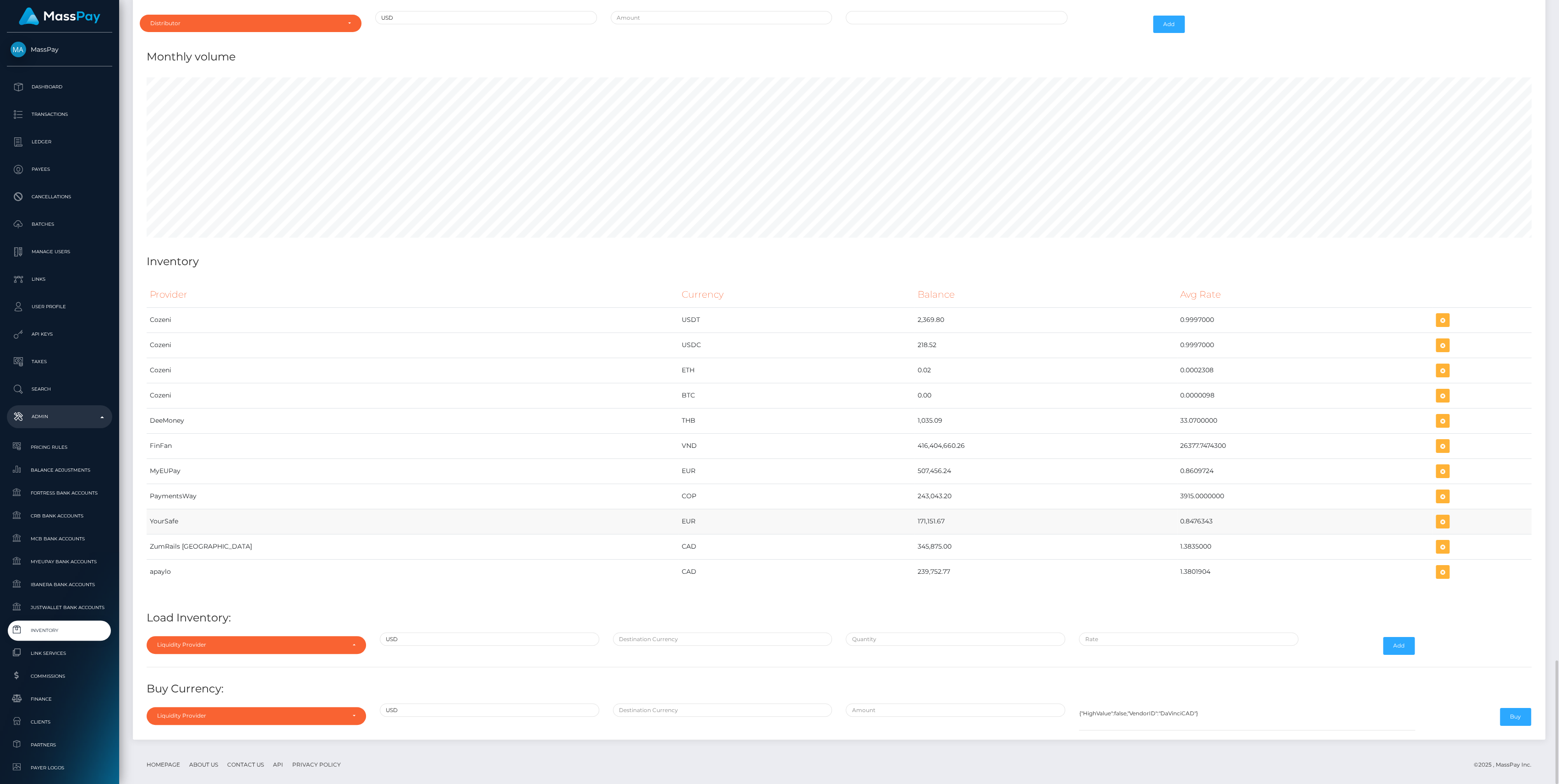
drag, startPoint x: 717, startPoint y: 538, endPoint x: 1177, endPoint y: 522, distance: 460.3
click at [1177, 522] on tbody "Cozeni USDT 2,369.80 0.9997000 Cozeni USDC" at bounding box center [839, 446] width 1385 height 277
click at [1259, 573] on td "1.3801904" at bounding box center [1305, 572] width 256 height 25
click at [285, 632] on div "Liquidity Provider Da Vinci AFEX QIWI apaylo Cozeni B4B ApprizaPay PaymentsWay …" at bounding box center [256, 645] width 233 height 27
click at [271, 636] on div "Liquidity Provider" at bounding box center [256, 644] width 220 height 18
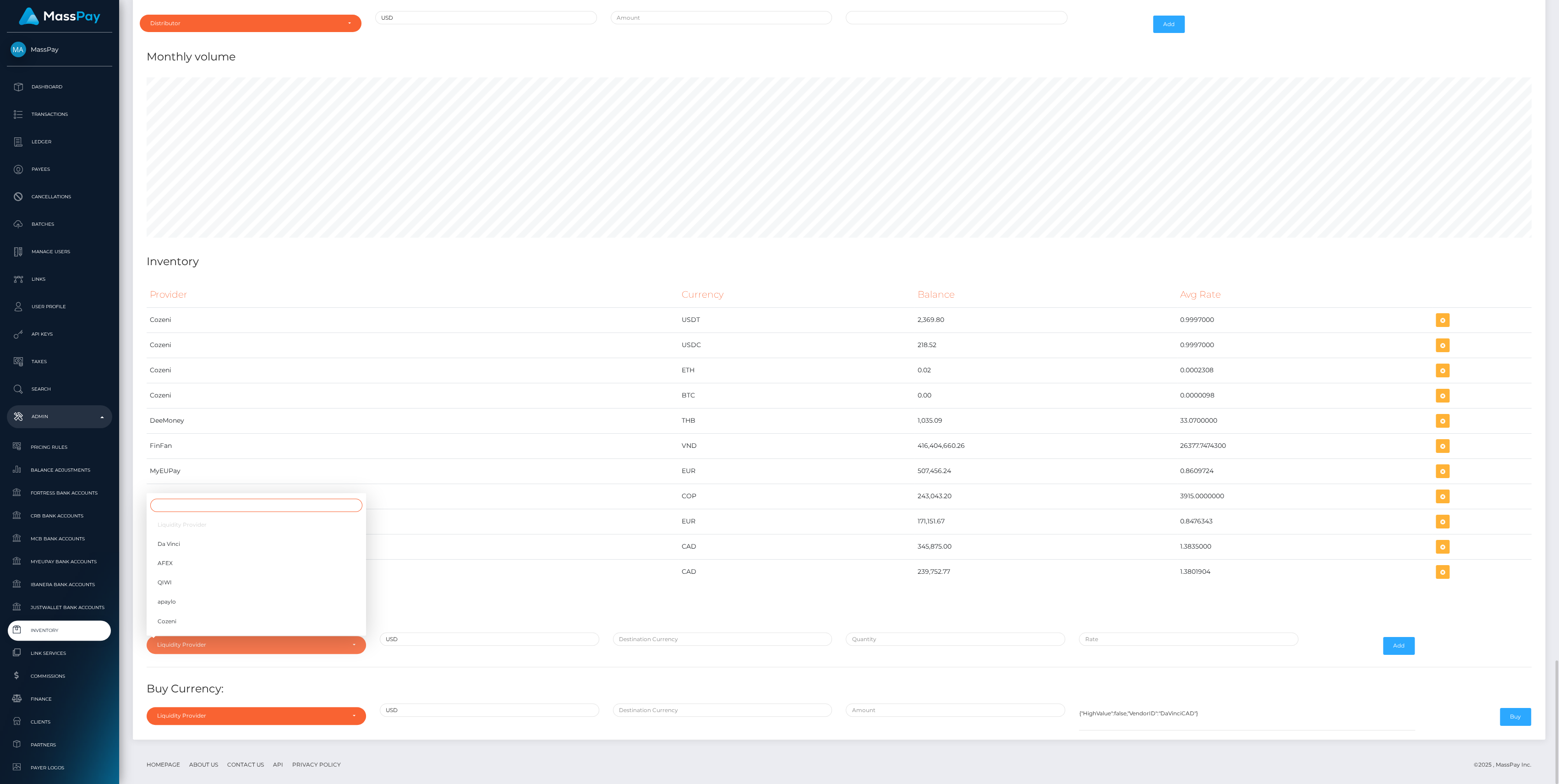
click at [205, 498] on input "Search" at bounding box center [256, 505] width 212 height 13
type input "zum"
click at [202, 615] on link "ZumRails [GEOGRAPHIC_DATA]" at bounding box center [256, 624] width 220 height 17
select select "ZumRails [GEOGRAPHIC_DATA]"
click at [730, 632] on input "text" at bounding box center [723, 639] width 220 height 13
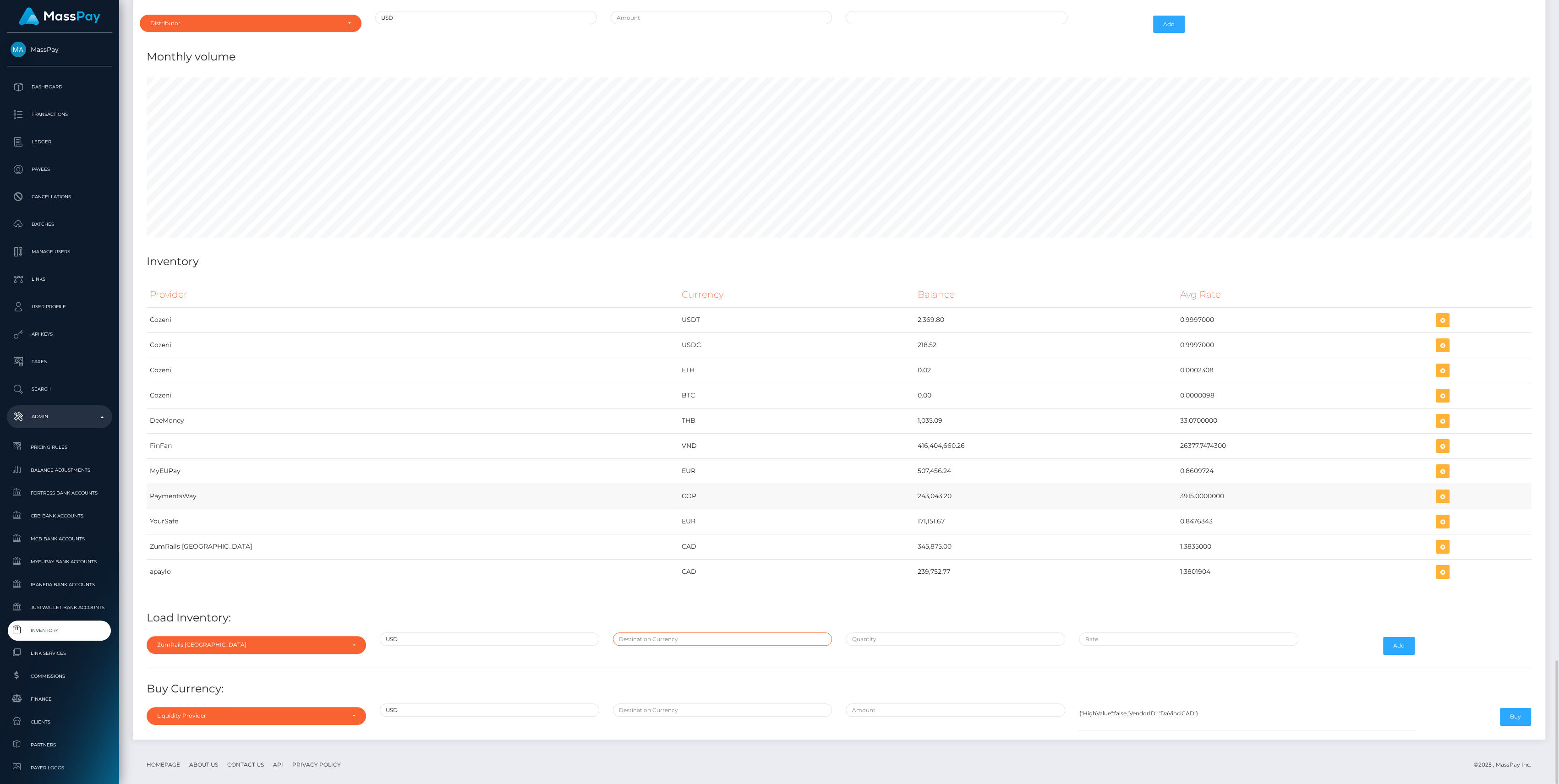
type input "CAD"
click at [888, 632] on input "text" at bounding box center [955, 639] width 220 height 13
paste input "878,381.3404000"
type input "$878,381.3404000"
paste input "1.3712284"
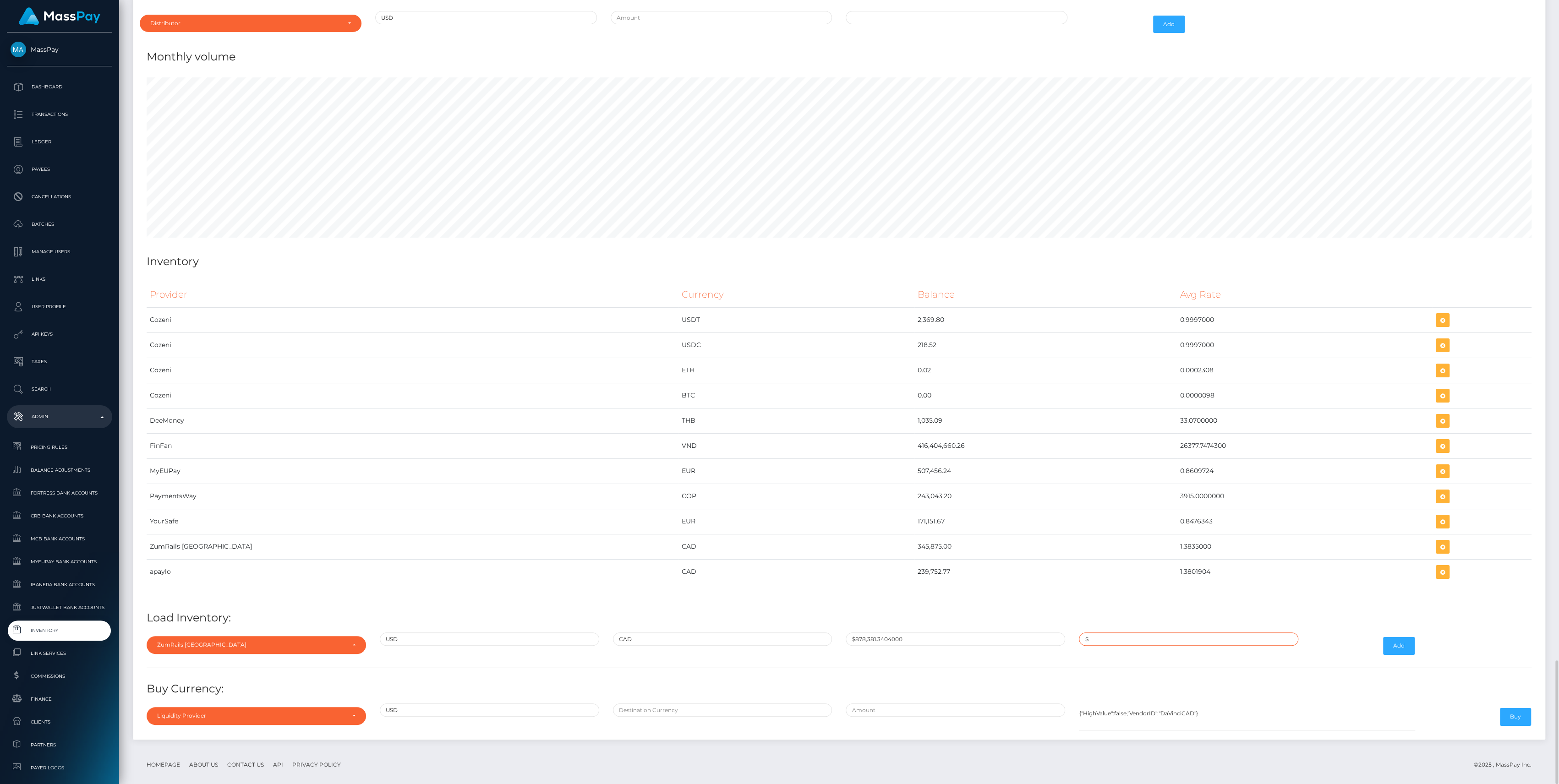
type input "$1.3712284"
click at [1409, 637] on button "Add" at bounding box center [1399, 645] width 31 height 18
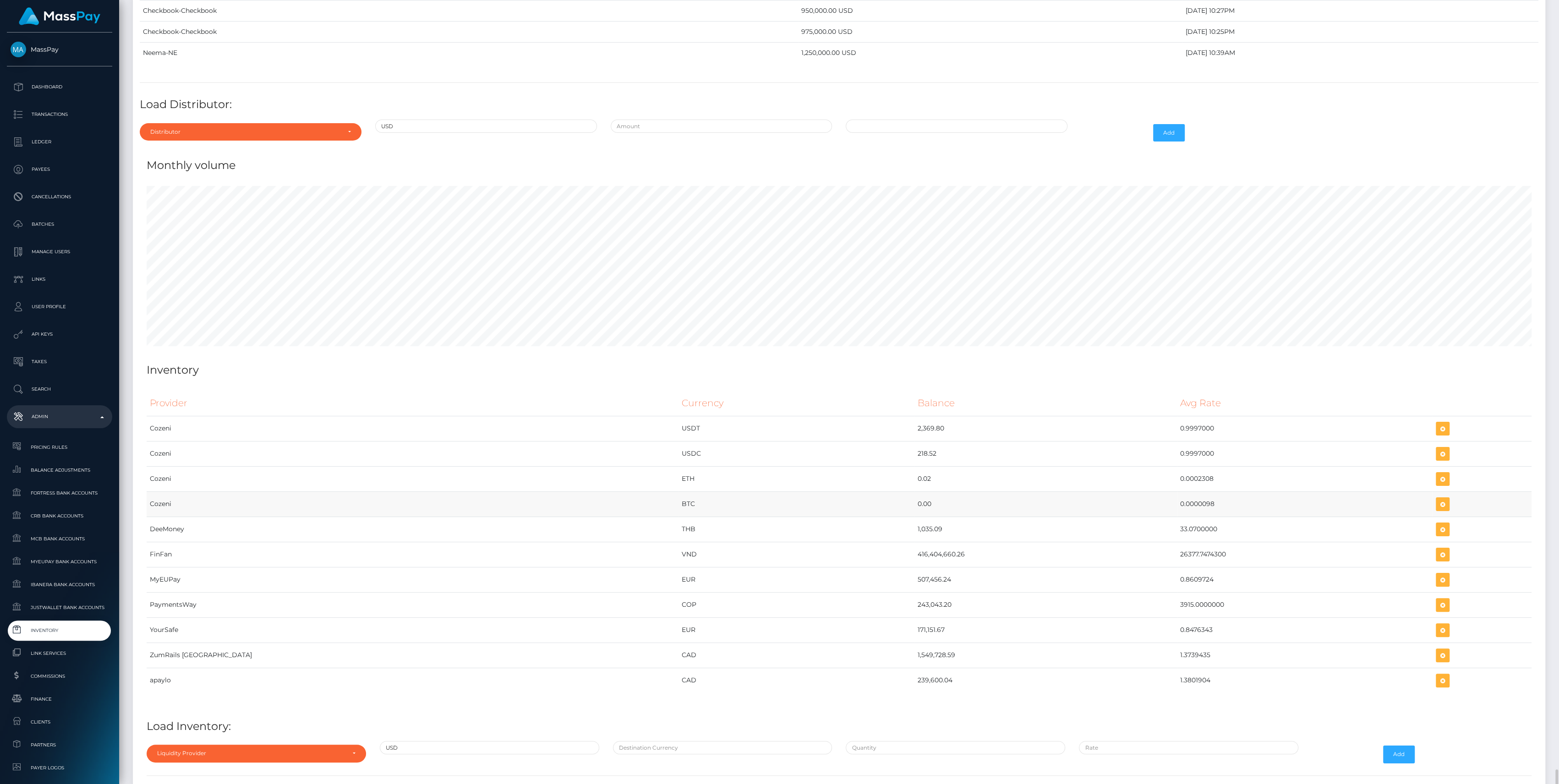
scroll to position [4199, 0]
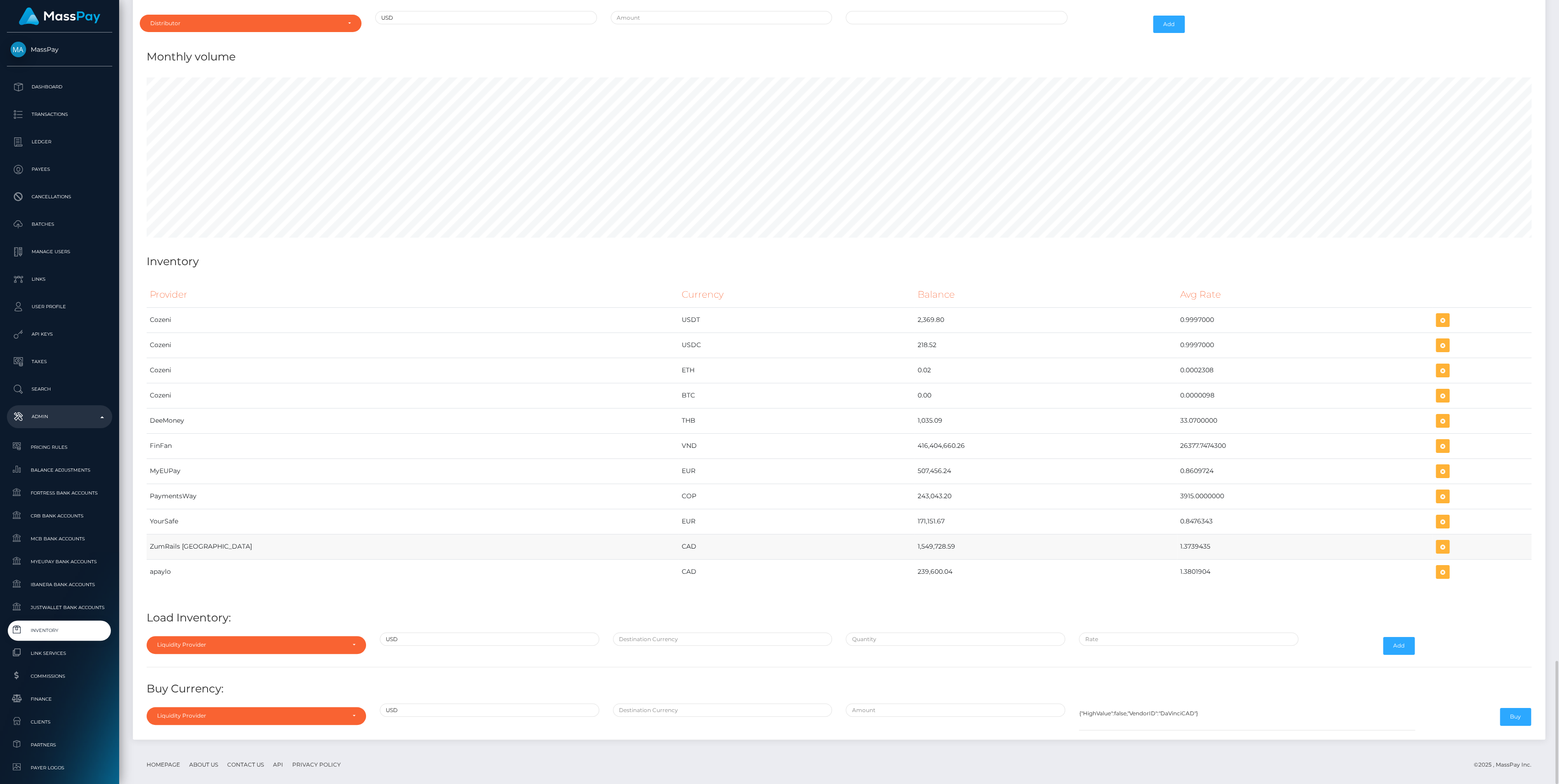
drag, startPoint x: 789, startPoint y: 535, endPoint x: 1152, endPoint y: 535, distance: 363.0
click at [1152, 535] on tr "ZumRails [GEOGRAPHIC_DATA] CAD 1,549,728.59 1.3739435" at bounding box center [839, 547] width 1385 height 25
copy tr "1,549,728.59 1.3739435"
click at [1437, 541] on icon "button" at bounding box center [1443, 547] width 11 height 11
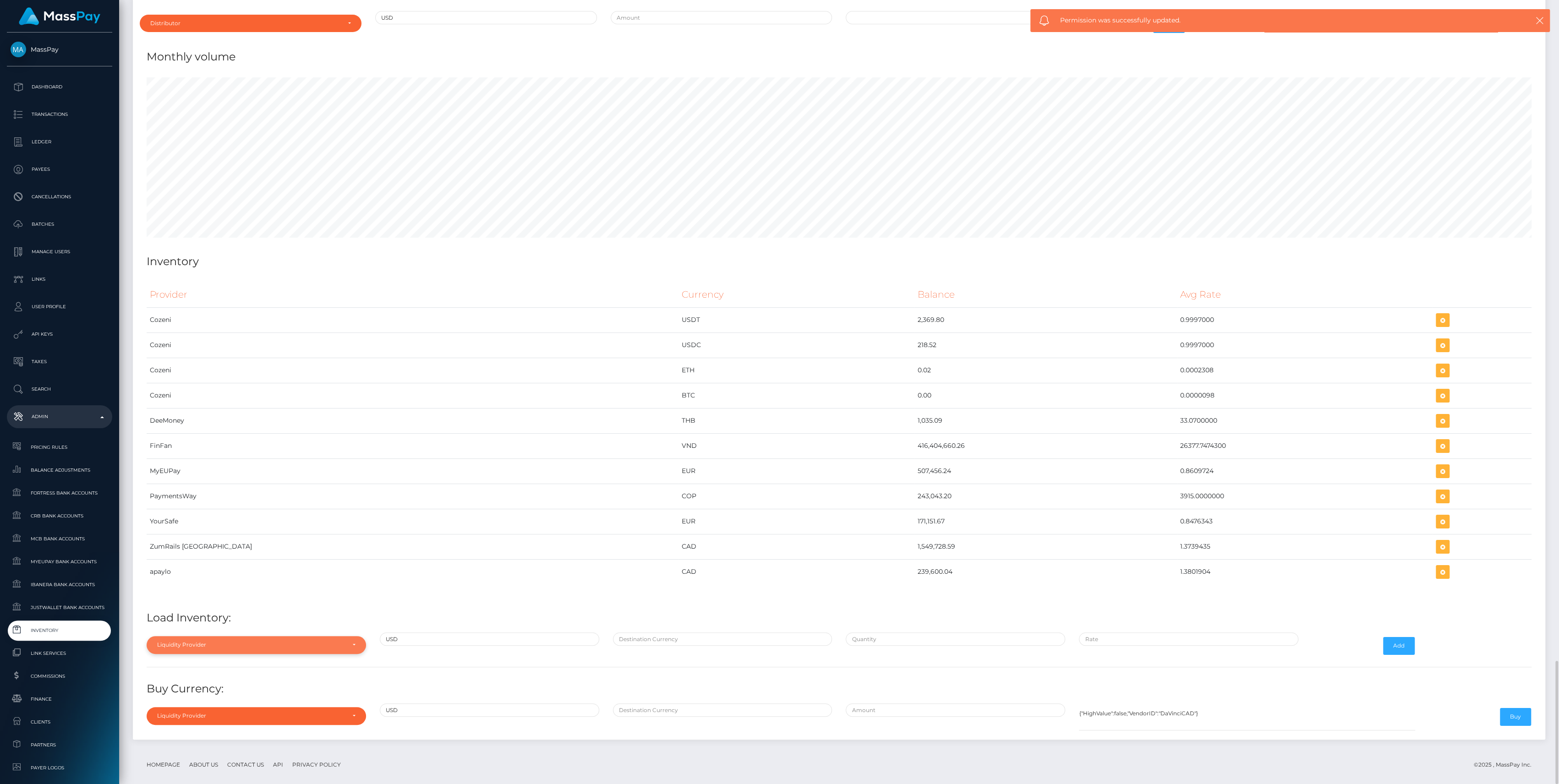
click at [301, 641] on div "Liquidity Provider" at bounding box center [251, 645] width 188 height 7
click at [222, 498] on input "Search" at bounding box center [256, 505] width 212 height 13
type input "zu"
click at [209, 615] on link "ZumRails [GEOGRAPHIC_DATA]" at bounding box center [256, 624] width 220 height 17
select select "ZumRails [GEOGRAPHIC_DATA]"
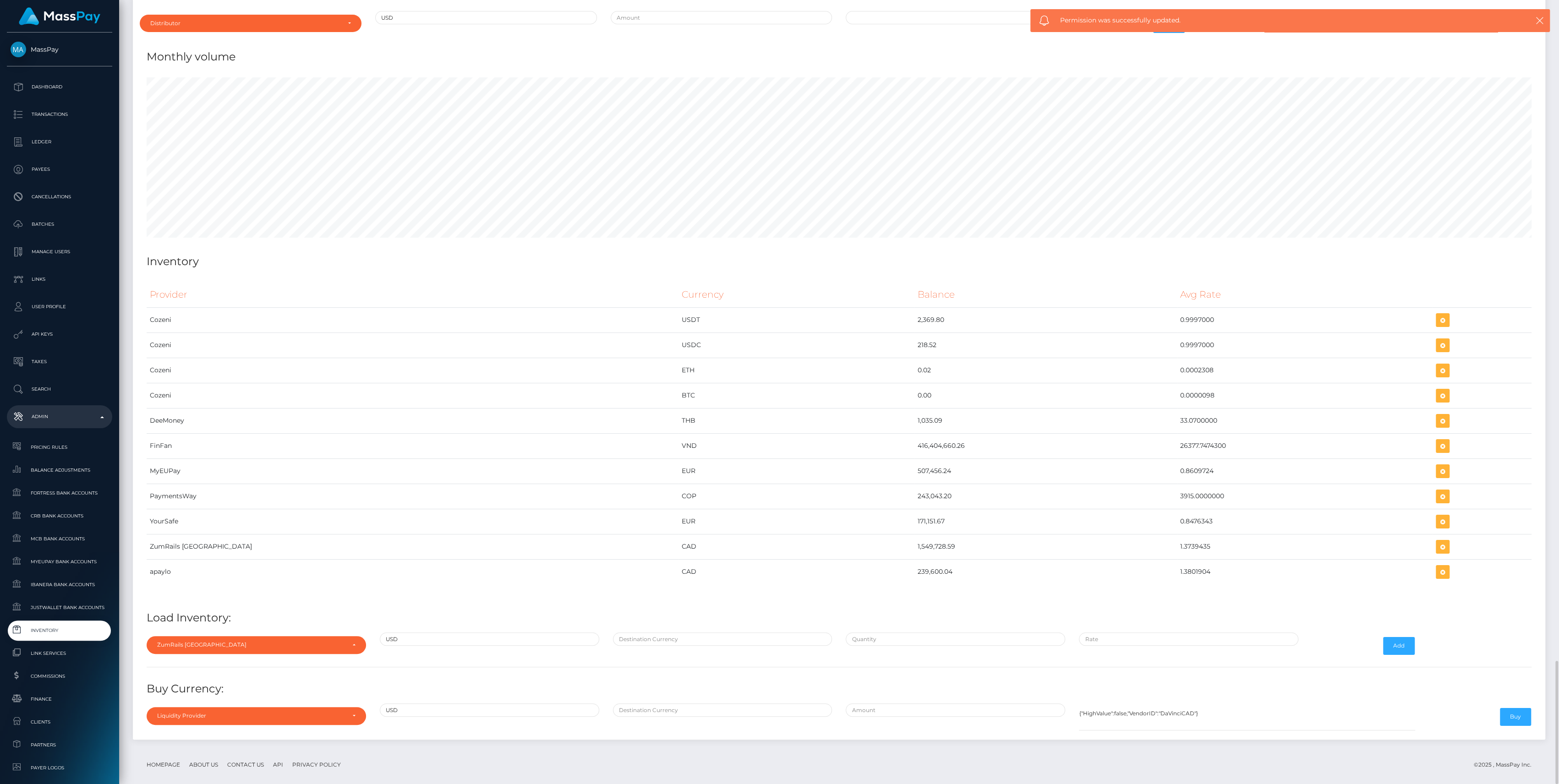
click at [770, 636] on div at bounding box center [722, 645] width 233 height 27
click at [737, 632] on input "text" at bounding box center [723, 639] width 220 height 13
click at [626, 681] on h4 "Buy Currency:" at bounding box center [839, 689] width 1385 height 16
click at [648, 681] on h4 "Buy Currency:" at bounding box center [839, 689] width 1385 height 16
click at [645, 632] on input "C" at bounding box center [723, 639] width 220 height 13
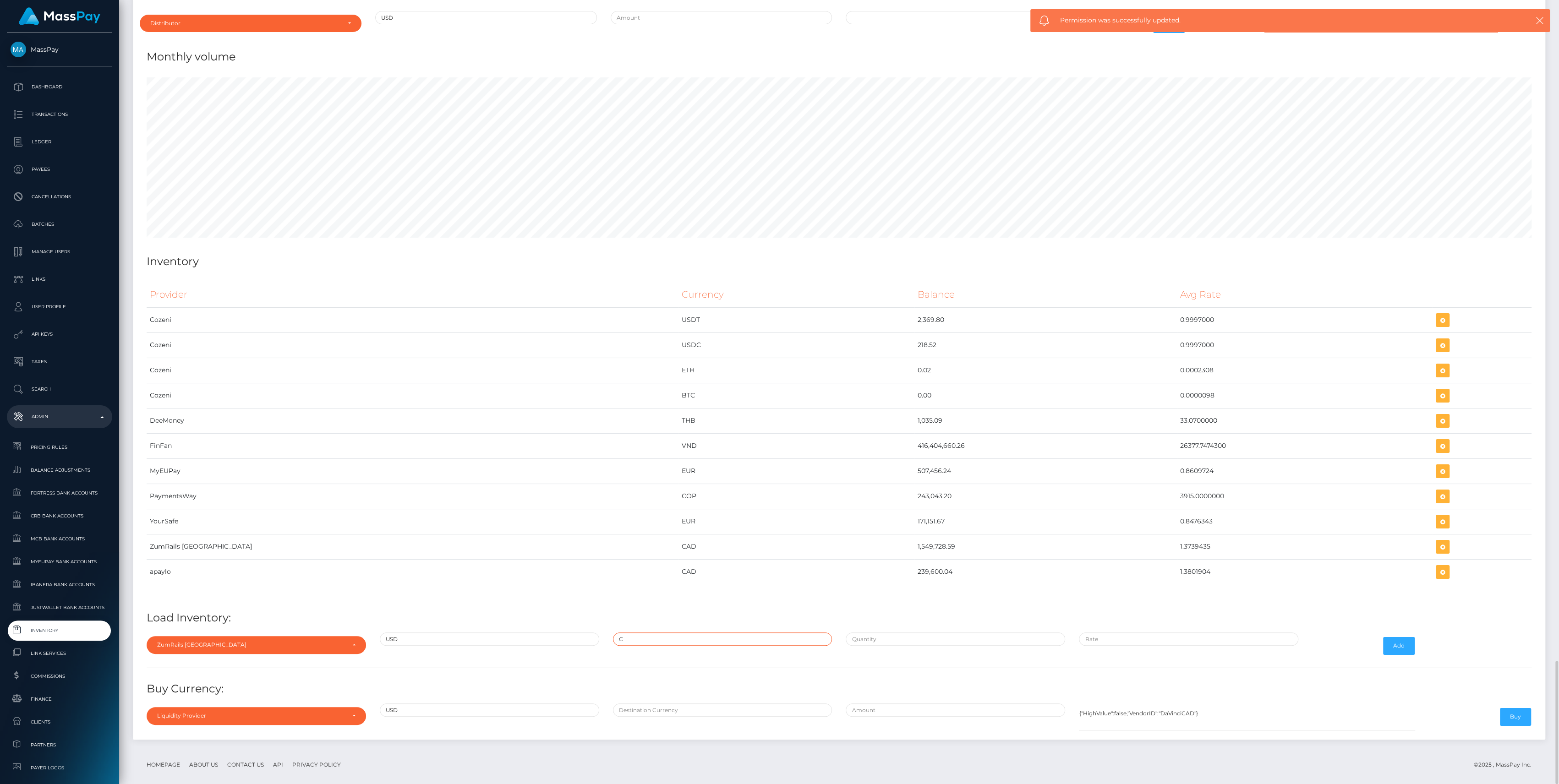
type input "CAD"
click at [927, 632] on input "text" at bounding box center [955, 639] width 220 height 13
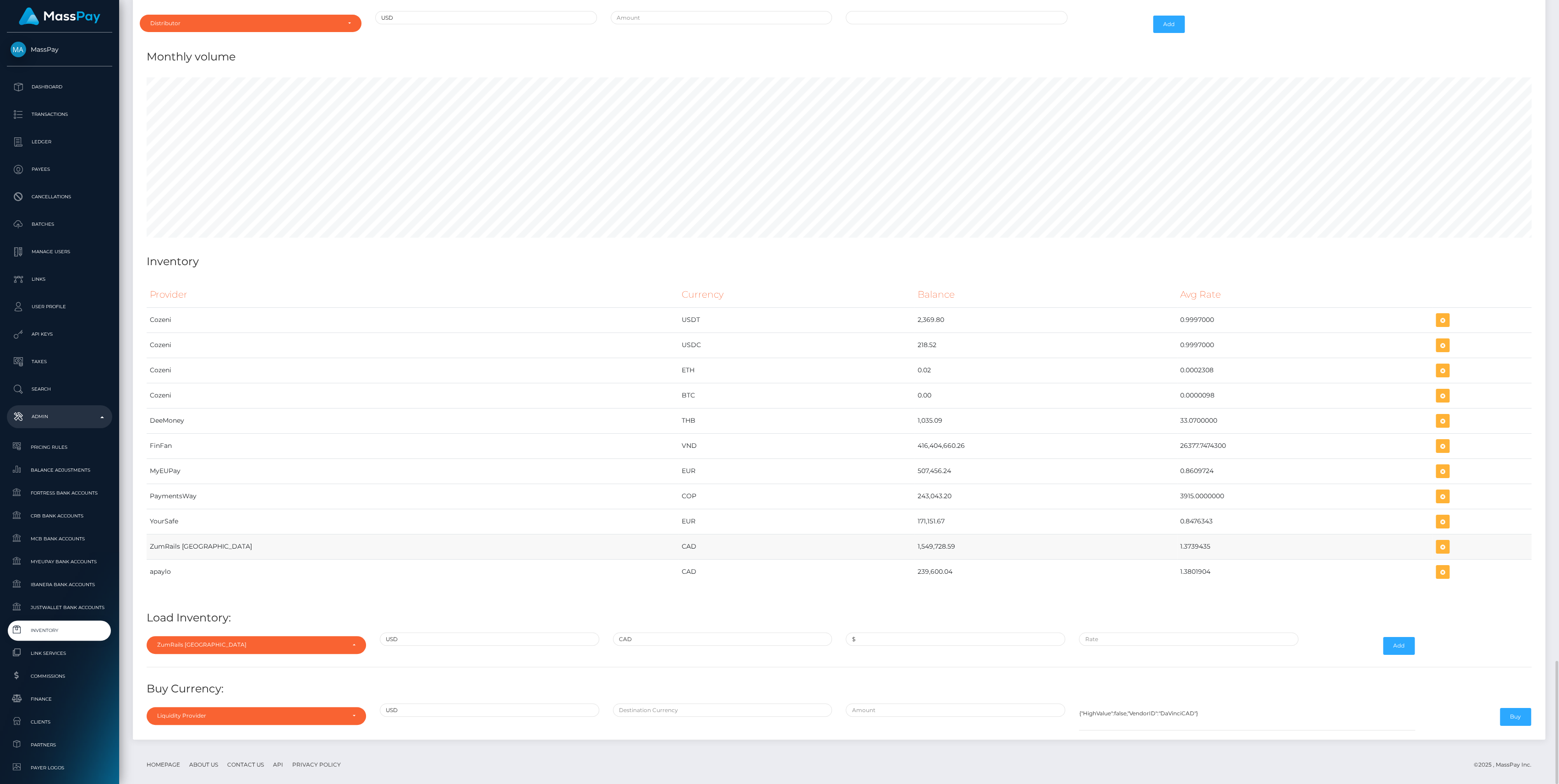
drag, startPoint x: 737, startPoint y: 531, endPoint x: 874, endPoint y: 540, distance: 137.3
click at [874, 540] on tr "ZumRails [GEOGRAPHIC_DATA] CAD 1,549,728.59 1.3739435" at bounding box center [839, 547] width 1385 height 25
drag, startPoint x: 874, startPoint y: 540, endPoint x: 806, endPoint y: 529, distance: 68.9
click at [914, 534] on td "1,549,728.59" at bounding box center [1046, 547] width 263 height 25
click at [783, 534] on td "CAD" at bounding box center [796, 547] width 235 height 25
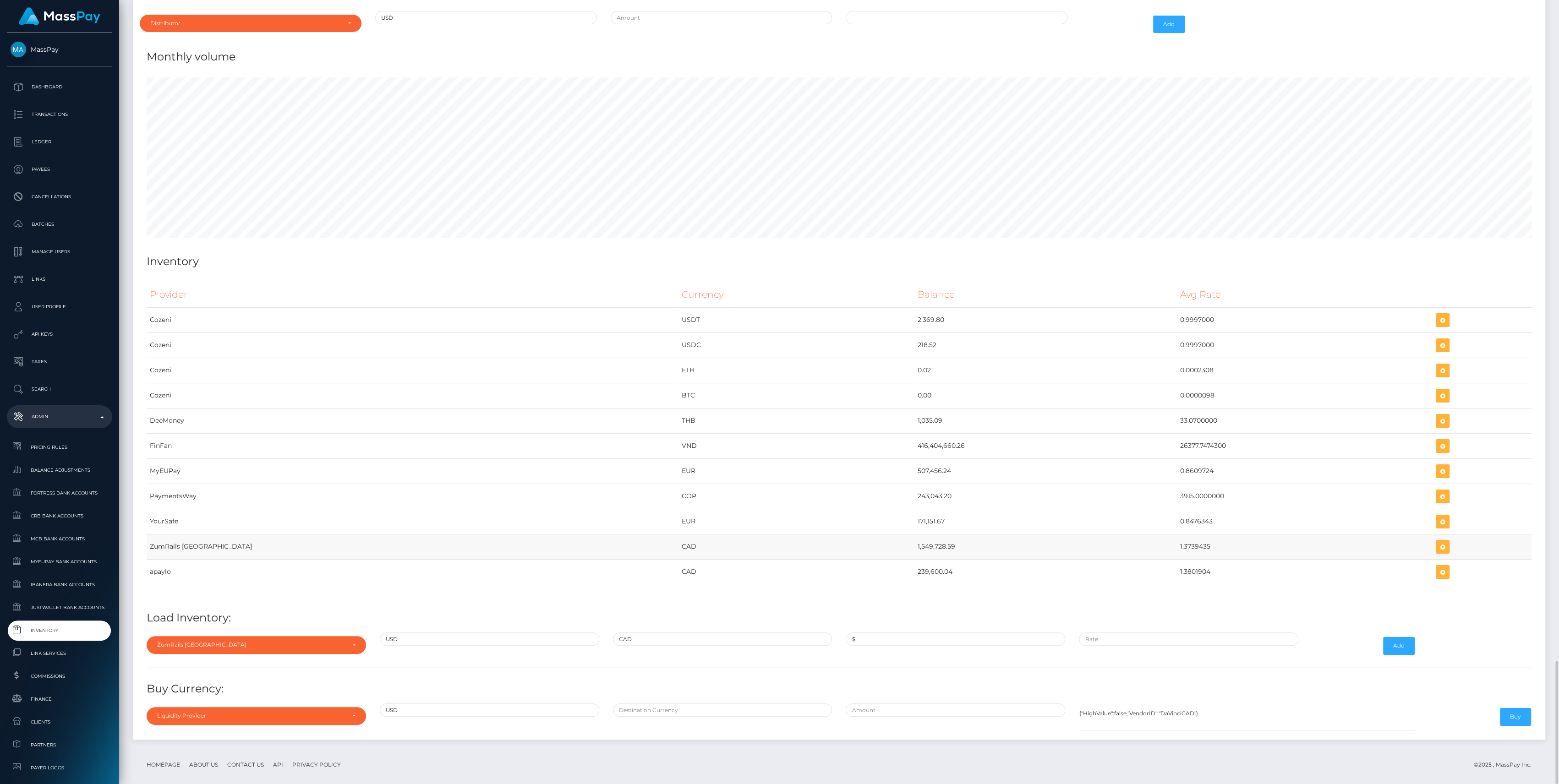
drag, startPoint x: 783, startPoint y: 535, endPoint x: 825, endPoint y: 536, distance: 42.0
click at [825, 536] on tr "ZumRails [GEOGRAPHIC_DATA] CAD 1,549,728.59 1.3739435" at bounding box center [839, 547] width 1385 height 25
click at [883, 653] on div "Provider Currency Balance Avg Rate Cozeni USDT 2,369.80 Load Inventory:" at bounding box center [839, 505] width 1399 height 460
click at [893, 632] on input "$" at bounding box center [955, 639] width 220 height 13
paste input "1,127,942.0100000"
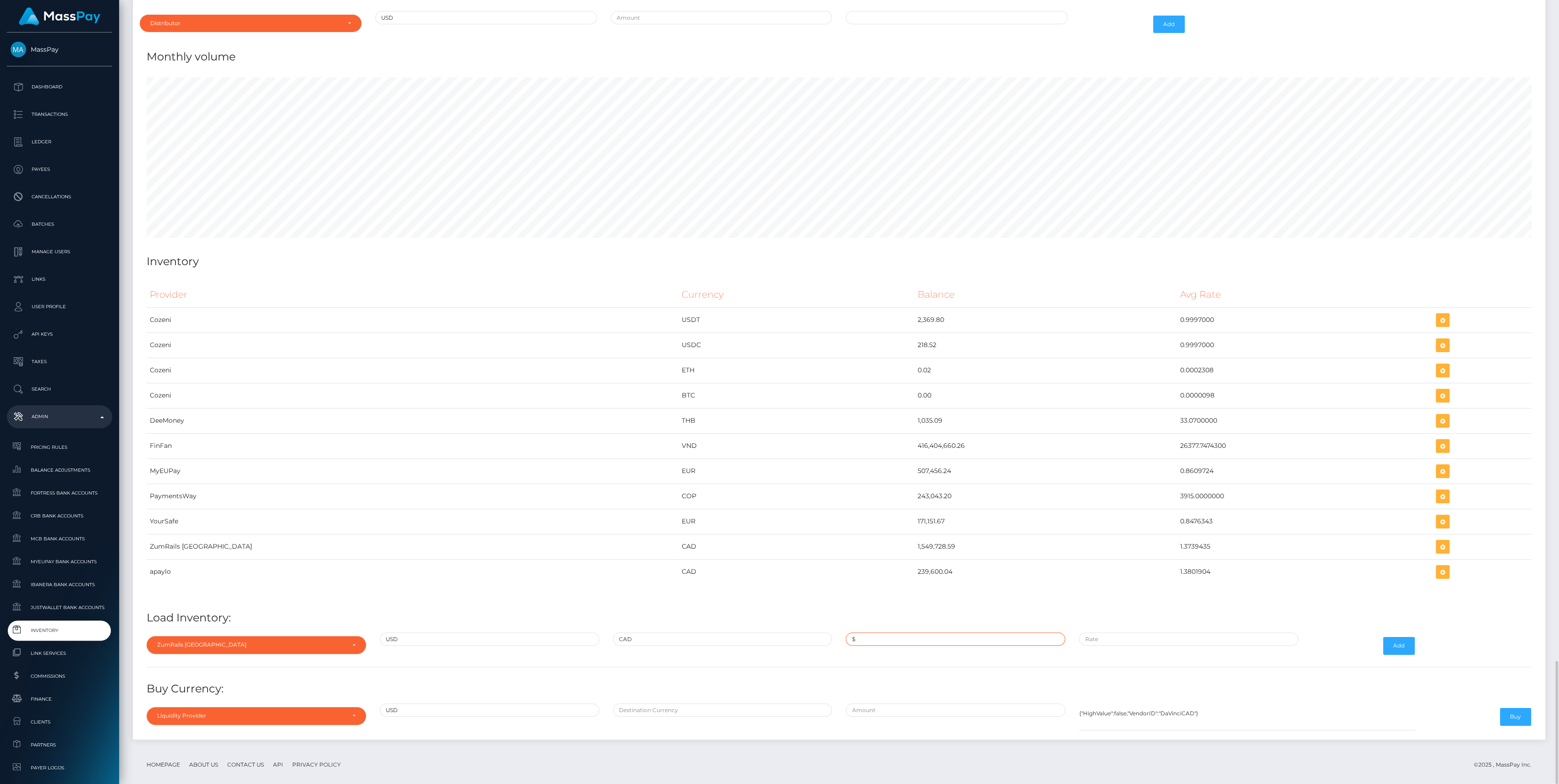
type input "$1,127,942.0100000"
paste input "1.3739435"
type input "$1.3739435"
click at [1399, 637] on button "Add" at bounding box center [1399, 645] width 31 height 18
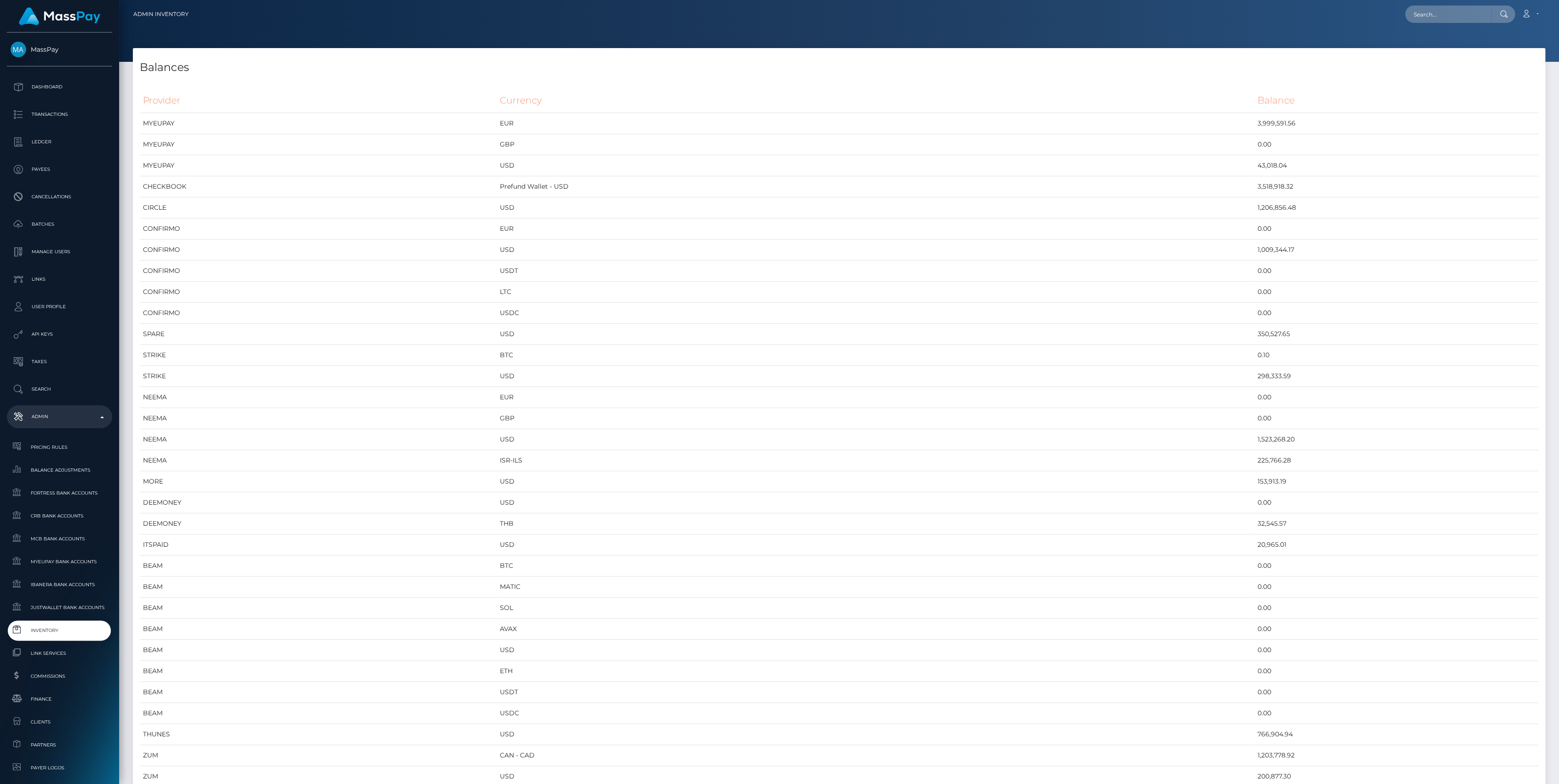
scroll to position [4880, 1412]
click at [790, 212] on td "USD" at bounding box center [876, 207] width 758 height 21
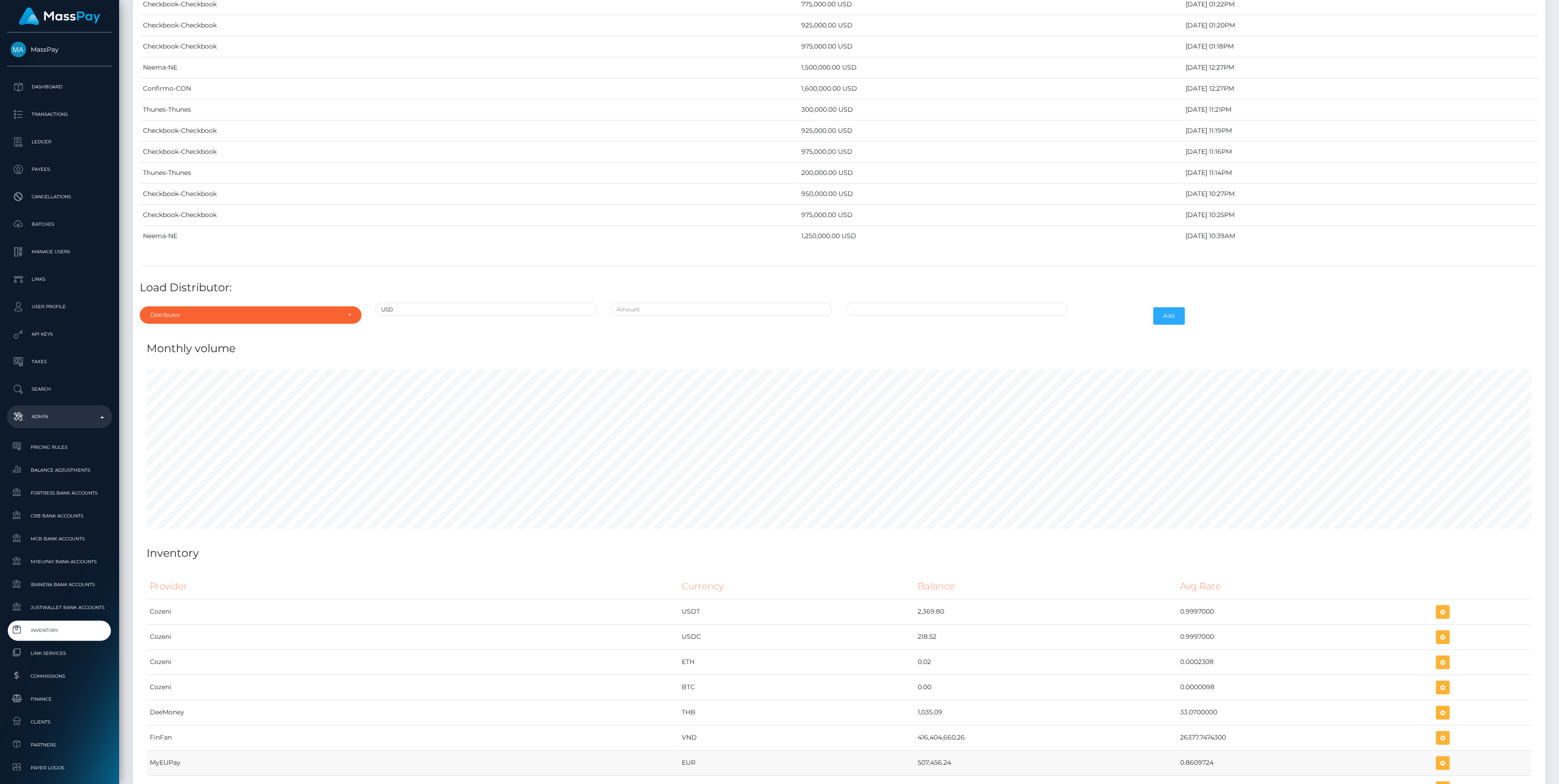
scroll to position [4199, 0]
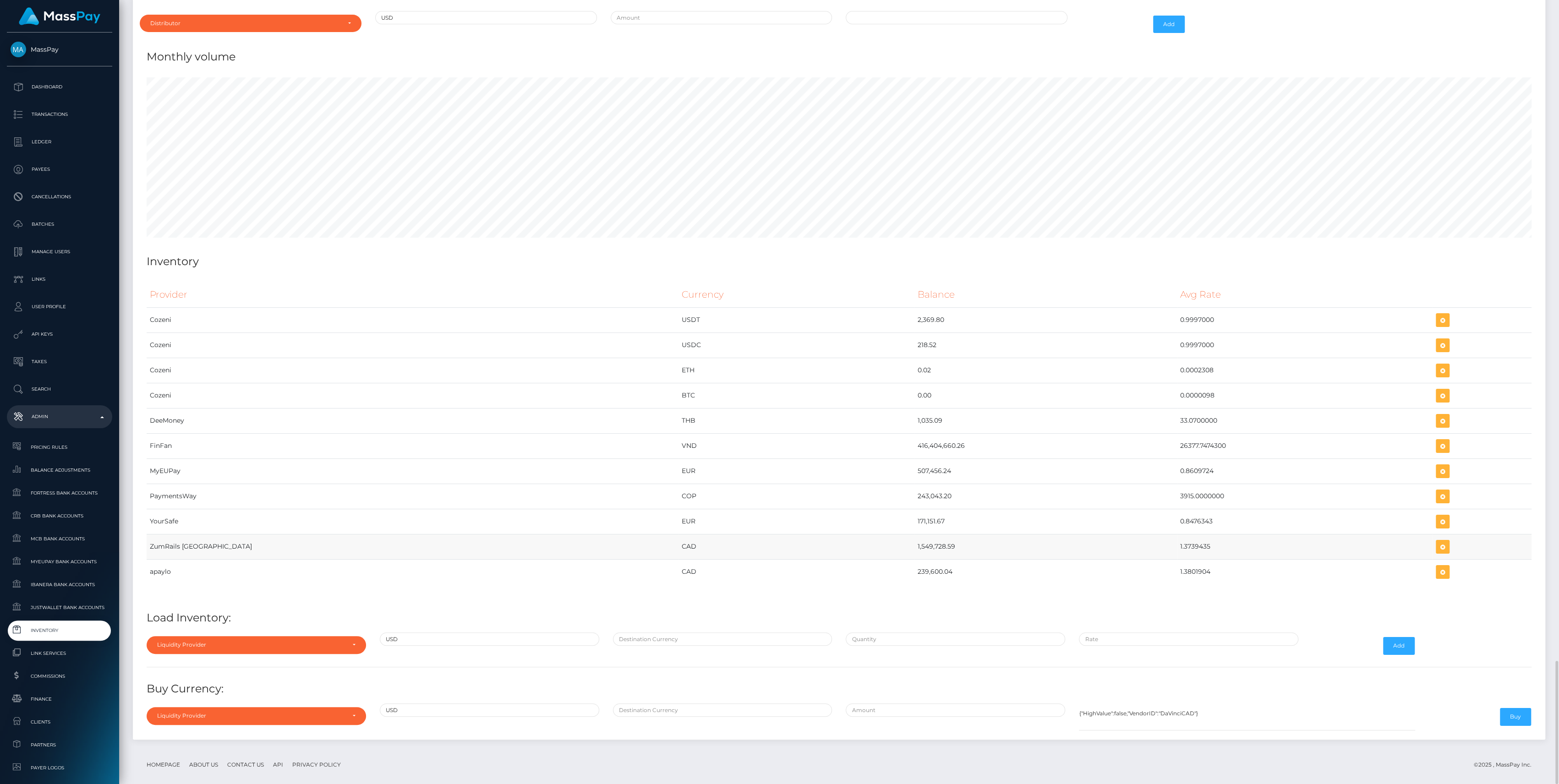
drag, startPoint x: 786, startPoint y: 534, endPoint x: 1141, endPoint y: 528, distance: 355.1
click at [1141, 534] on tr "ZumRails [GEOGRAPHIC_DATA] CAD 1,549,728.59 1.3739435" at bounding box center [839, 547] width 1385 height 25
copy tr "1,549,728.59 1.3739435"
click at [782, 570] on td "CAD" at bounding box center [796, 572] width 235 height 25
click at [32, 618] on ul "Pricing Rules Balance Adjustments Fortress Bank Accounts CRB Bank Accounts" at bounding box center [59, 688] width 119 height 502
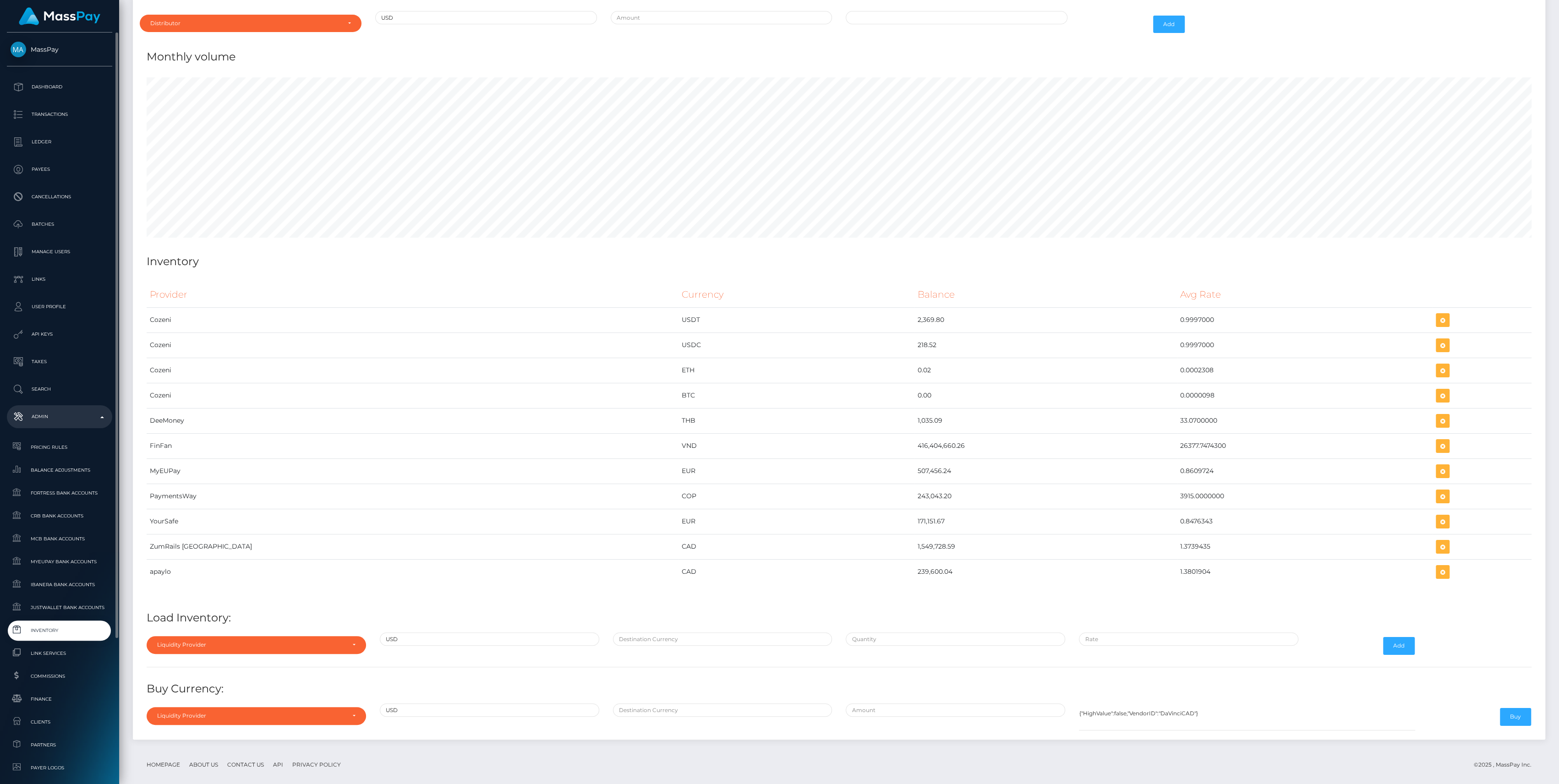
click at [34, 634] on span "Inventory" at bounding box center [59, 630] width 98 height 10
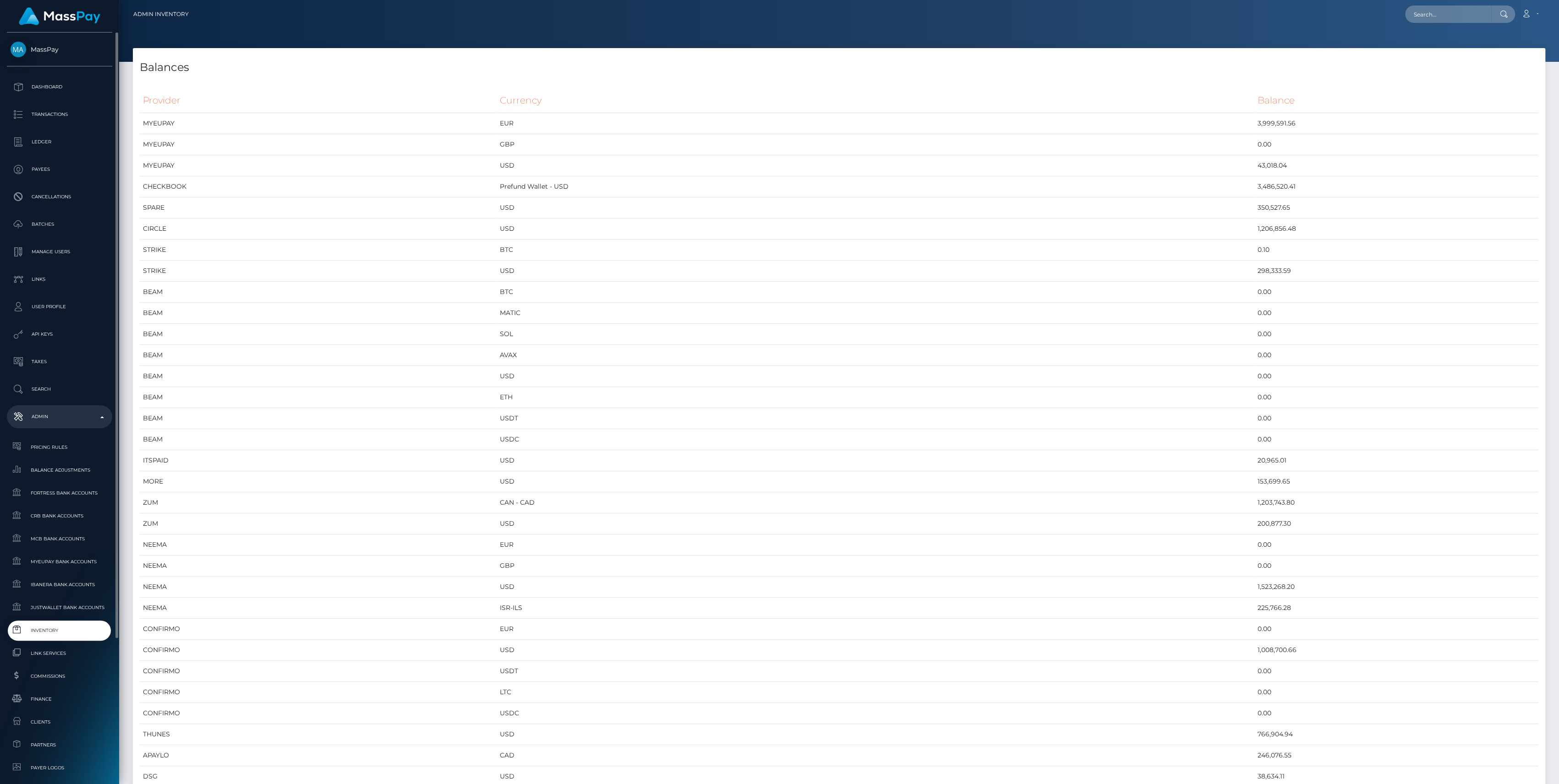
scroll to position [203, 0]
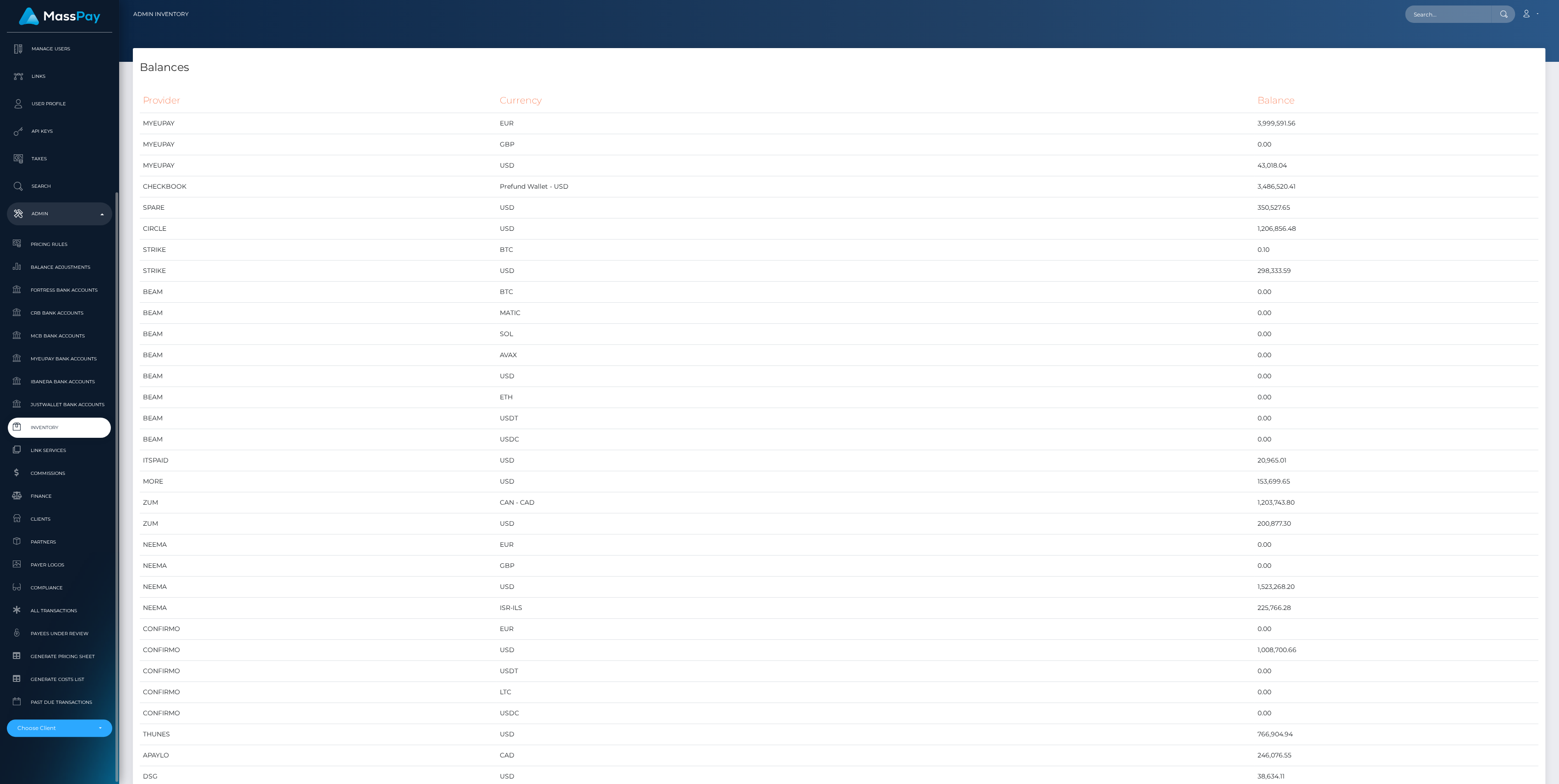
click at [51, 425] on span "Inventory" at bounding box center [59, 427] width 98 height 10
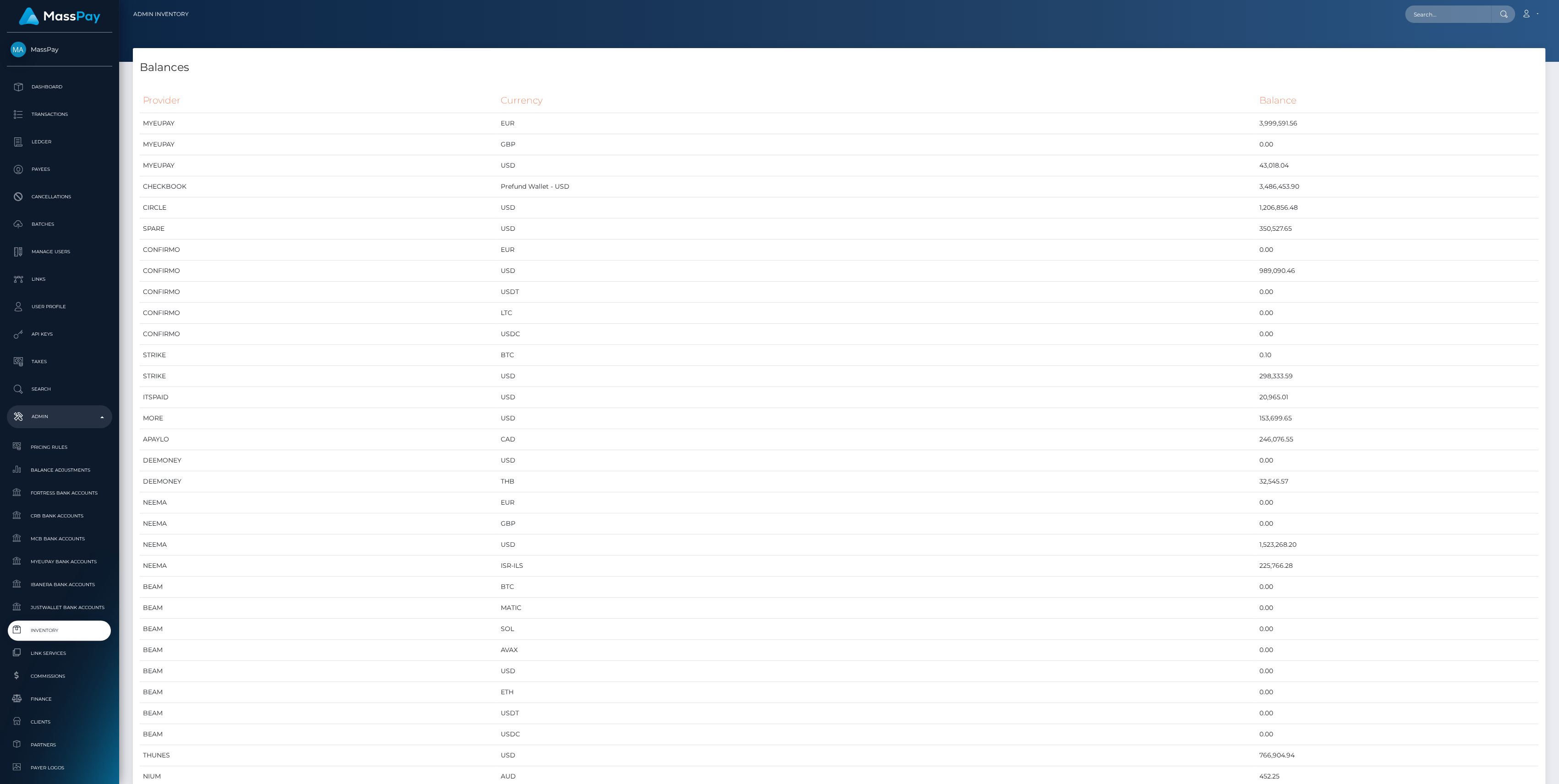
scroll to position [4880, 1412]
click at [1466, 12] on input "text" at bounding box center [1448, 14] width 86 height 18
type input "*"
type input "994970"
click at [1466, 48] on link "IAG Services FZCO (Whop Inc - )" at bounding box center [1468, 47] width 126 height 17
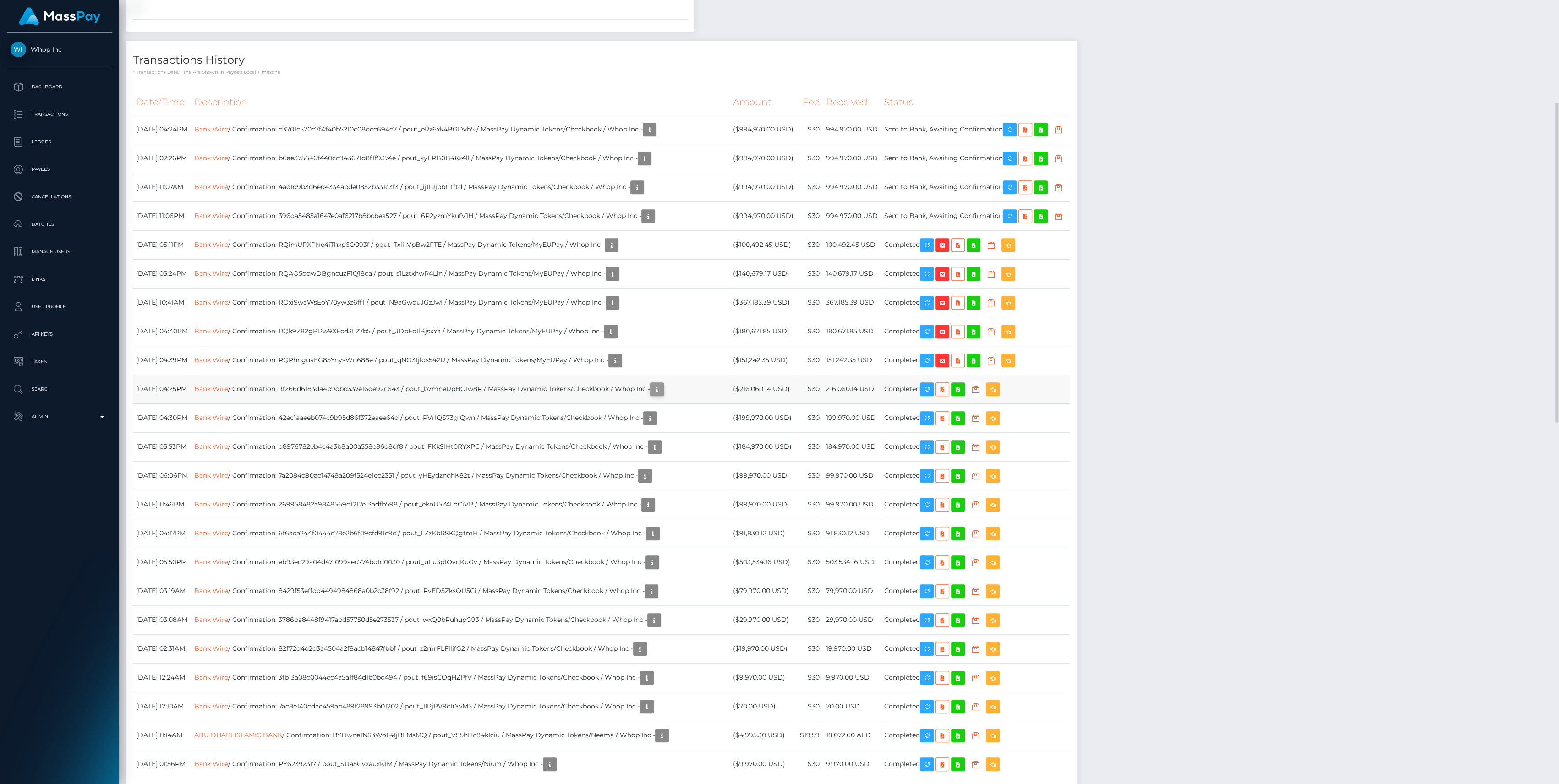
scroll to position [110, 462]
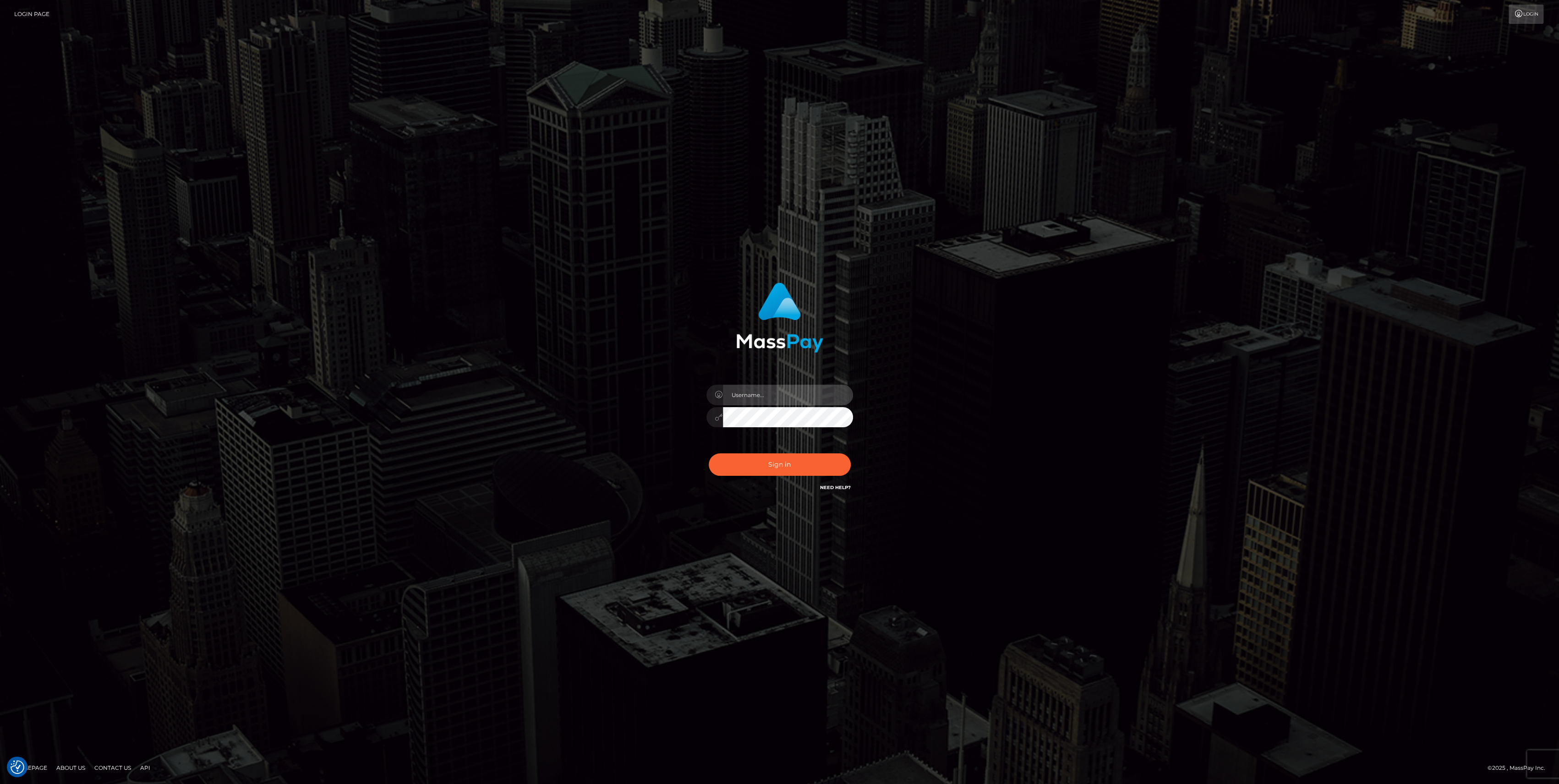
type input "bengreen"
click at [747, 459] on button "Sign in" at bounding box center [780, 464] width 142 height 22
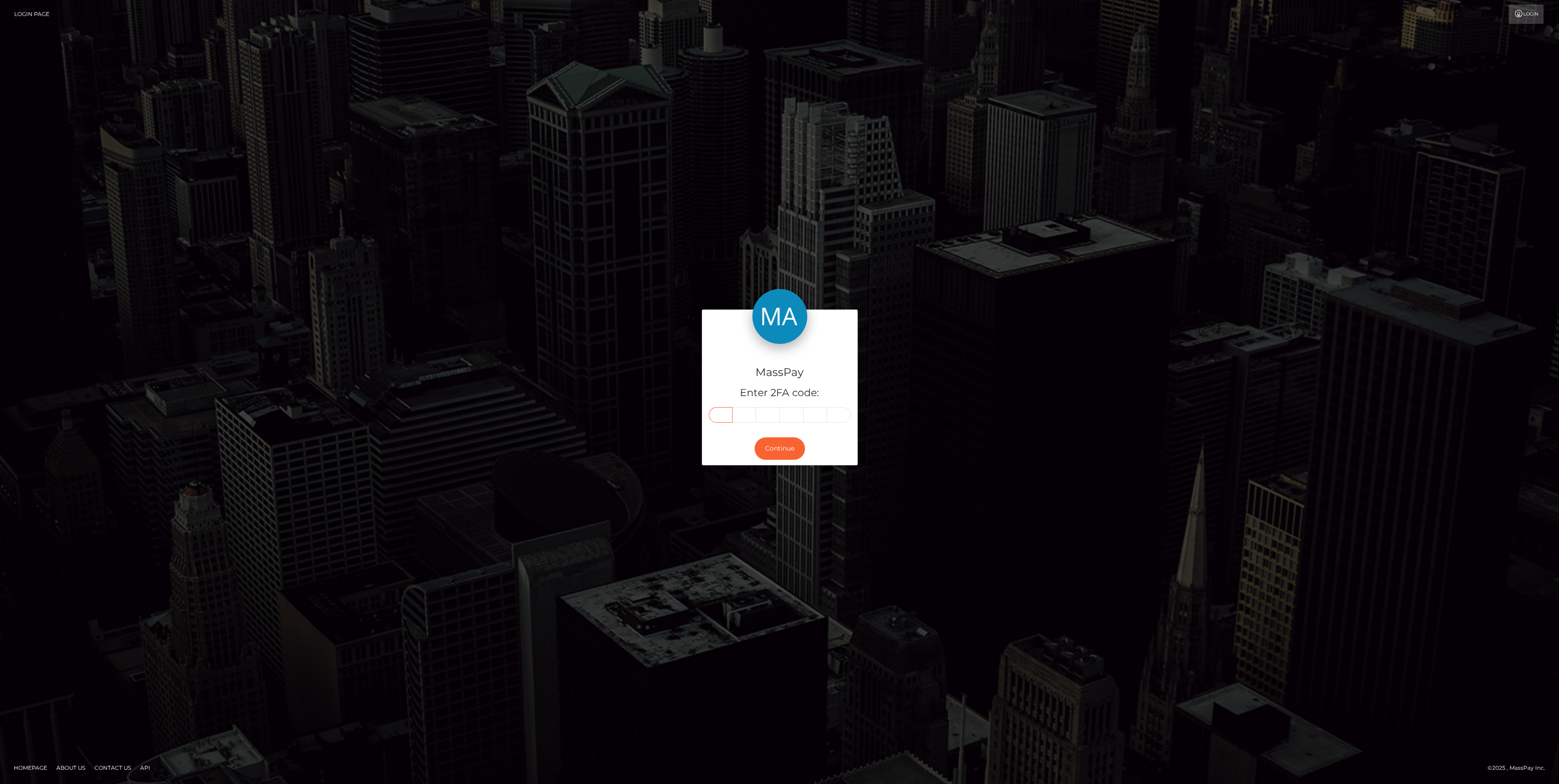
click at [721, 414] on input "text" at bounding box center [720, 415] width 24 height 16
paste input "2"
type input "2"
type input "1"
type input "2"
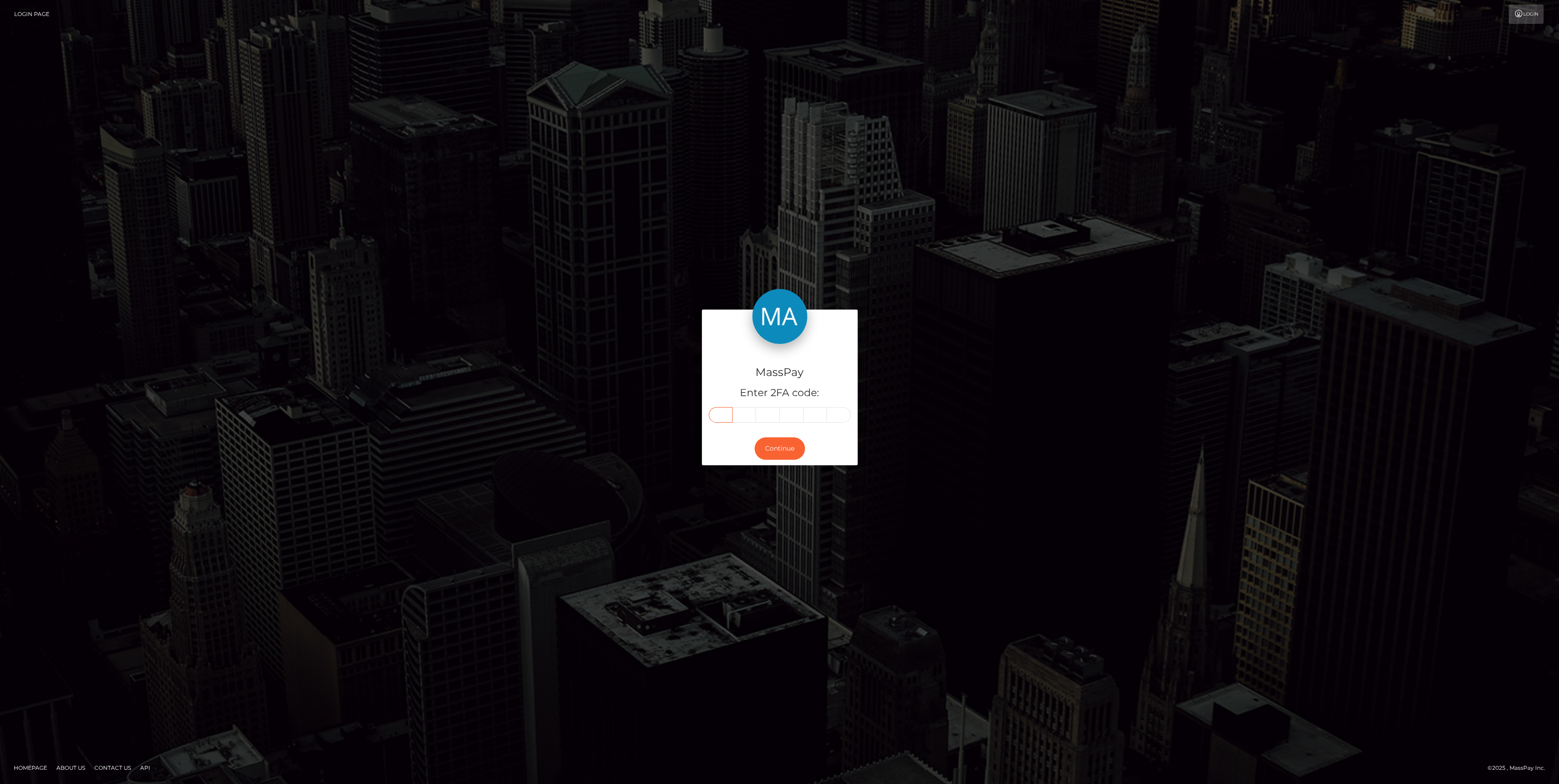
type input "4"
type input "8"
type input "3"
click at [773, 455] on button "Continue" at bounding box center [780, 448] width 50 height 22
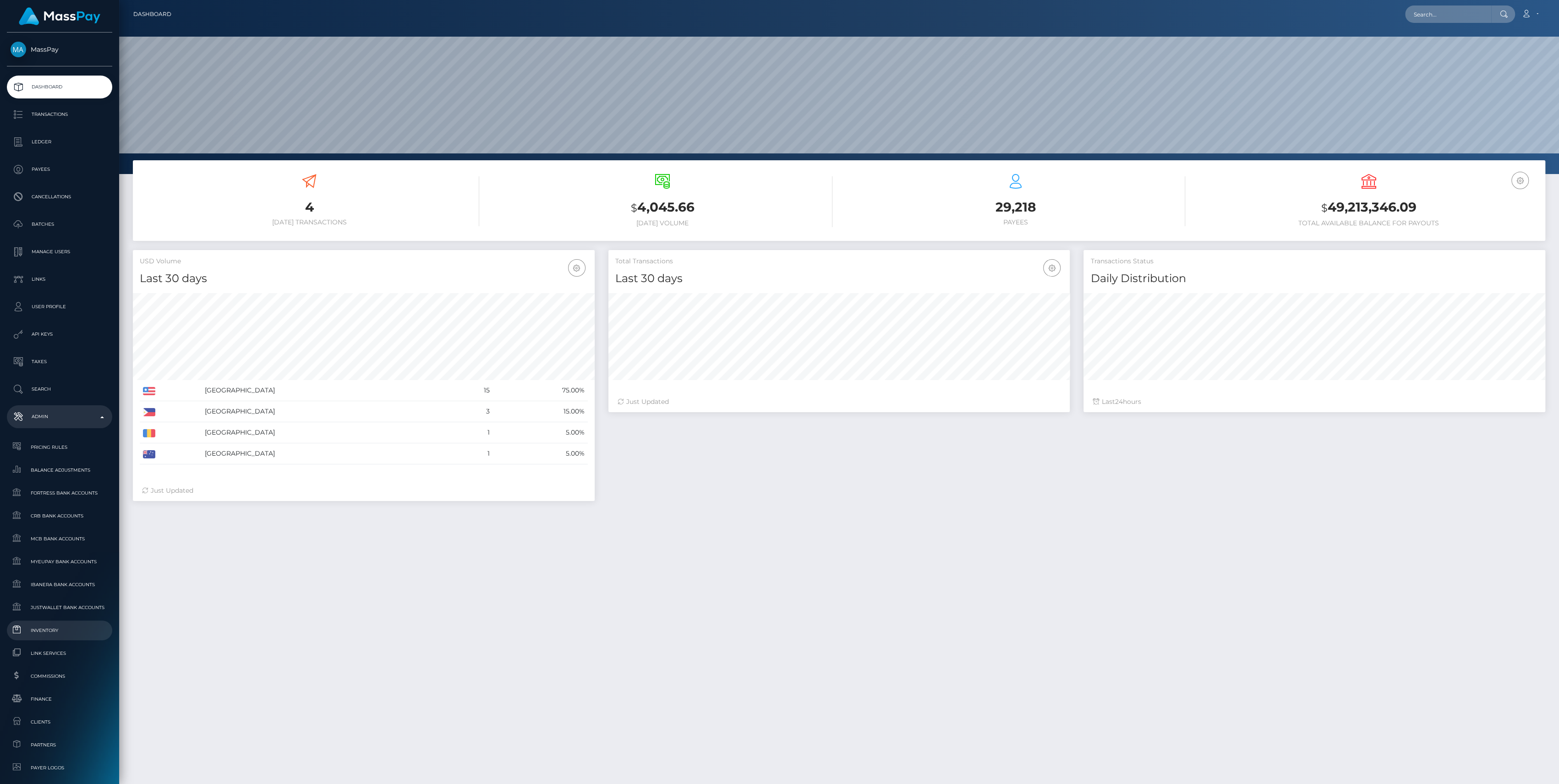
scroll to position [162, 462]
click at [69, 629] on span "Inventory" at bounding box center [59, 630] width 98 height 10
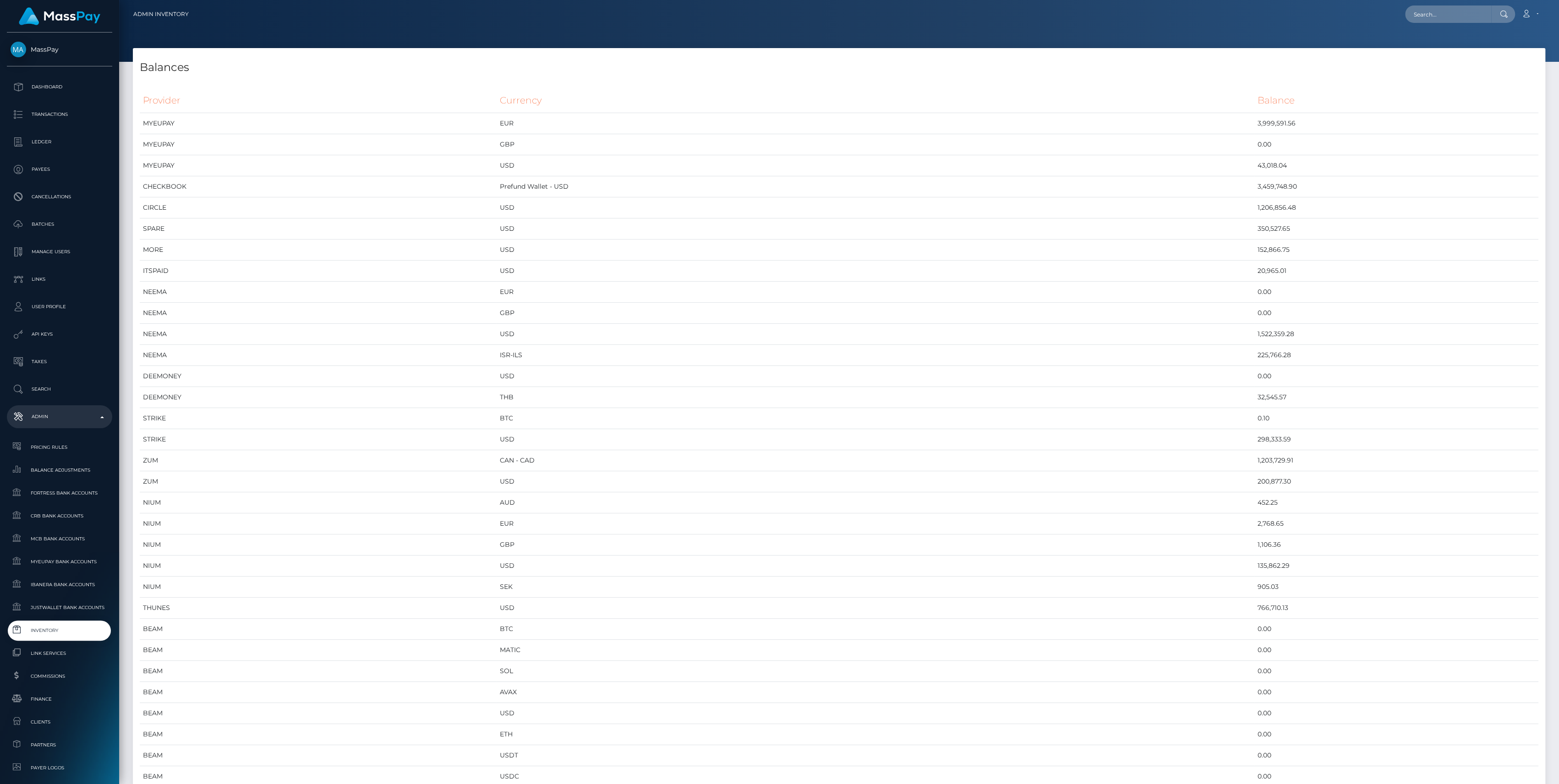
scroll to position [4880, 1412]
click at [1450, 18] on input "text" at bounding box center [1448, 14] width 86 height 18
type input "994970"
click at [1437, 52] on link "IAG Services FZCO (Whop Inc - )" at bounding box center [1468, 47] width 126 height 17
